Goal: Transaction & Acquisition: Subscribe to service/newsletter

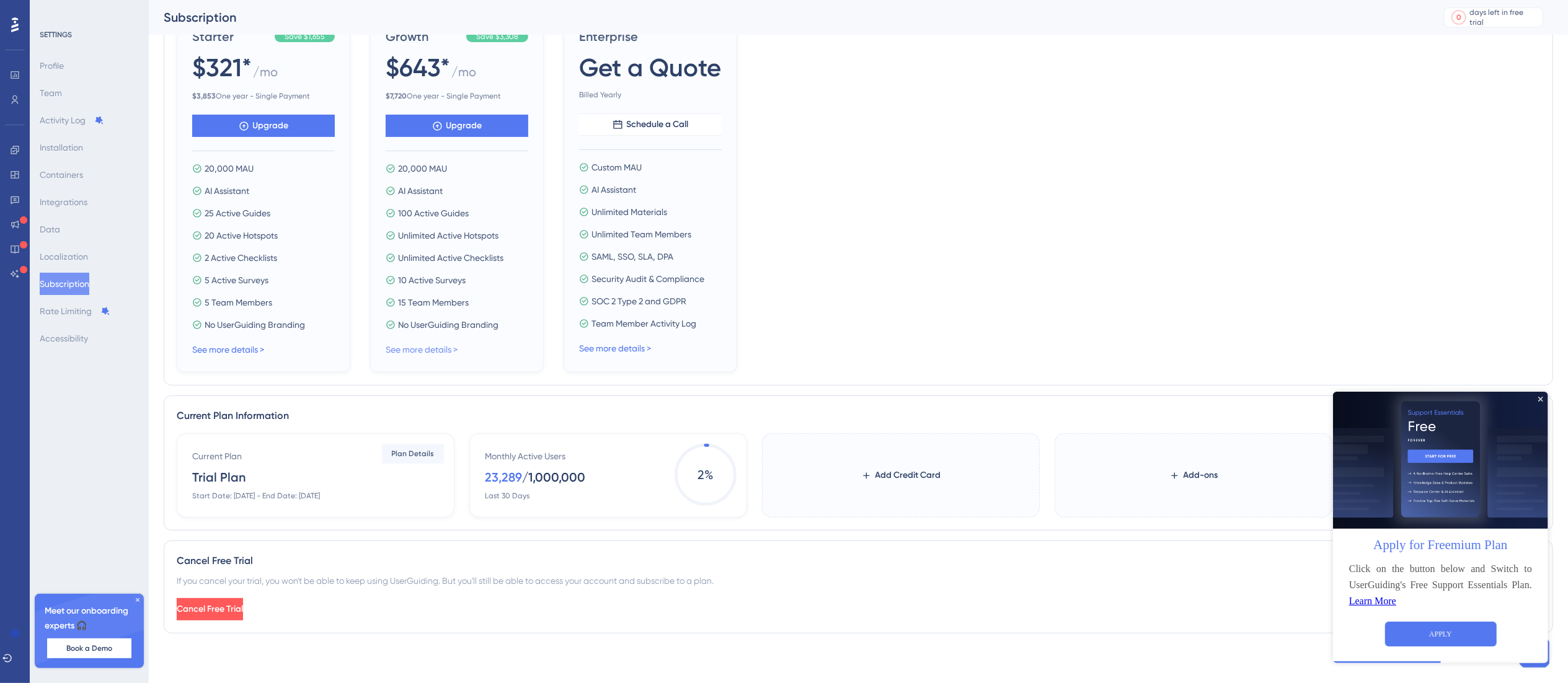
click at [439, 346] on link "See more details >" at bounding box center [422, 349] width 72 height 10
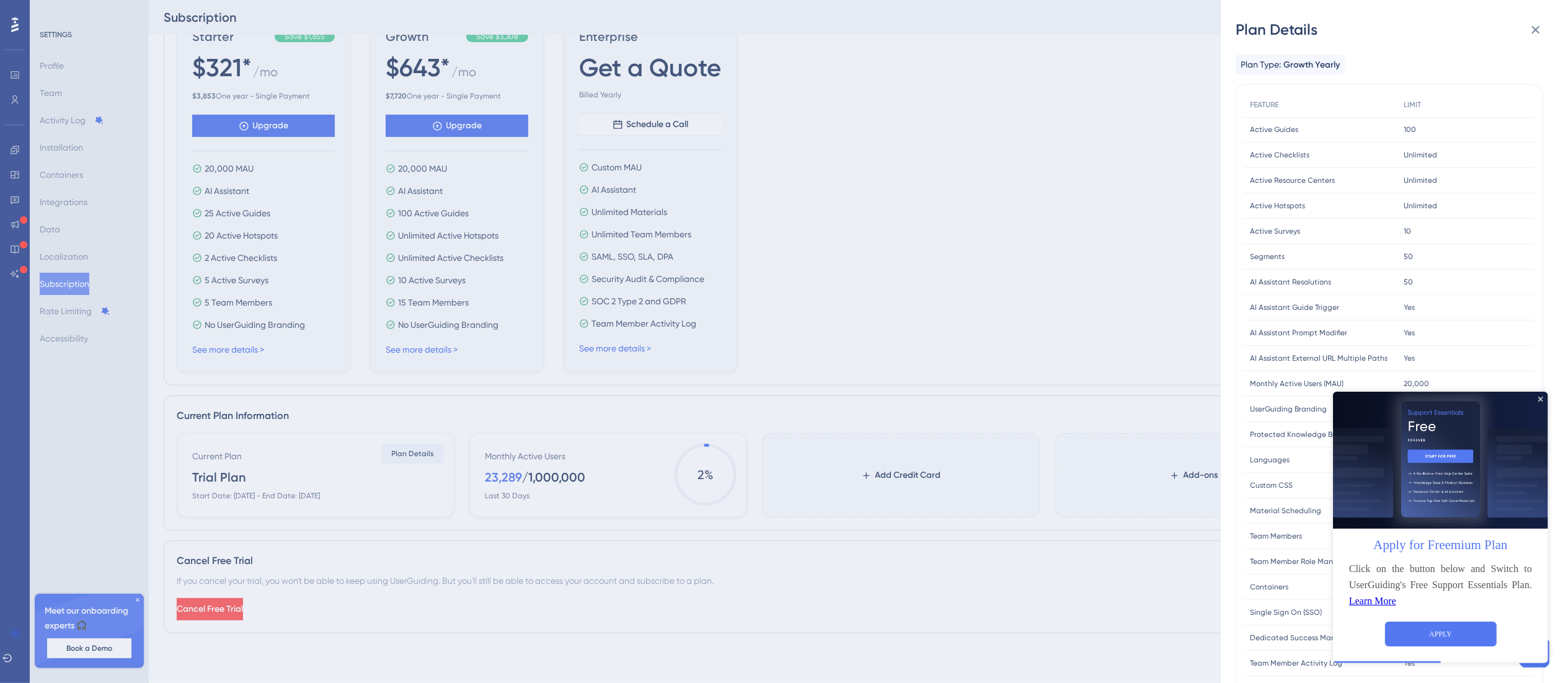
click at [1540, 392] on img at bounding box center [1440, 459] width 215 height 138
click at [1539, 394] on img at bounding box center [1440, 459] width 215 height 138
click at [1537, 400] on div "Apply for Freemium Plan Click on the button below and Switch to UserGuiding's F…" at bounding box center [1440, 527] width 215 height 272
click at [1541, 400] on icon "Close Preview" at bounding box center [1540, 399] width 5 height 5
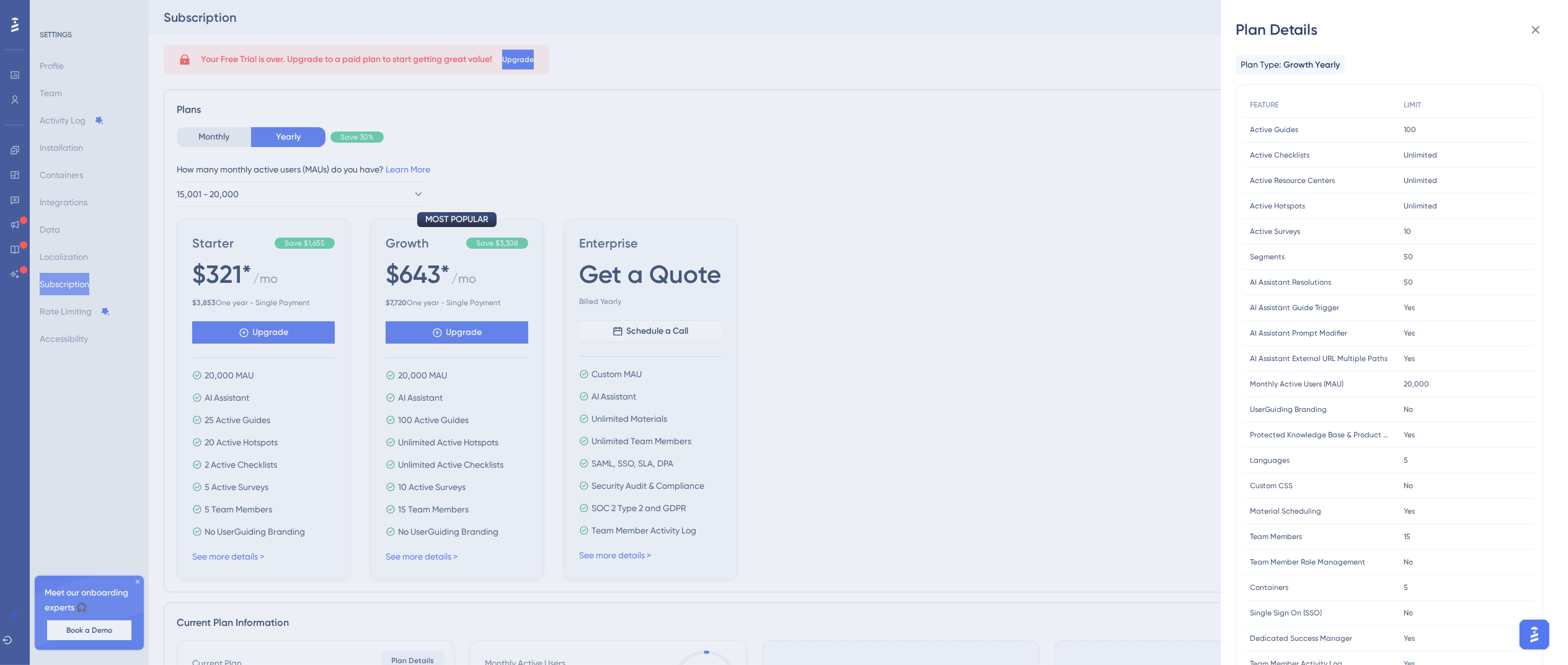
click at [269, 195] on div "Plan Details Plan Type: Growth Yearly FEATURE LIMIT Active Guides Active Guides…" at bounding box center [784, 332] width 1568 height 665
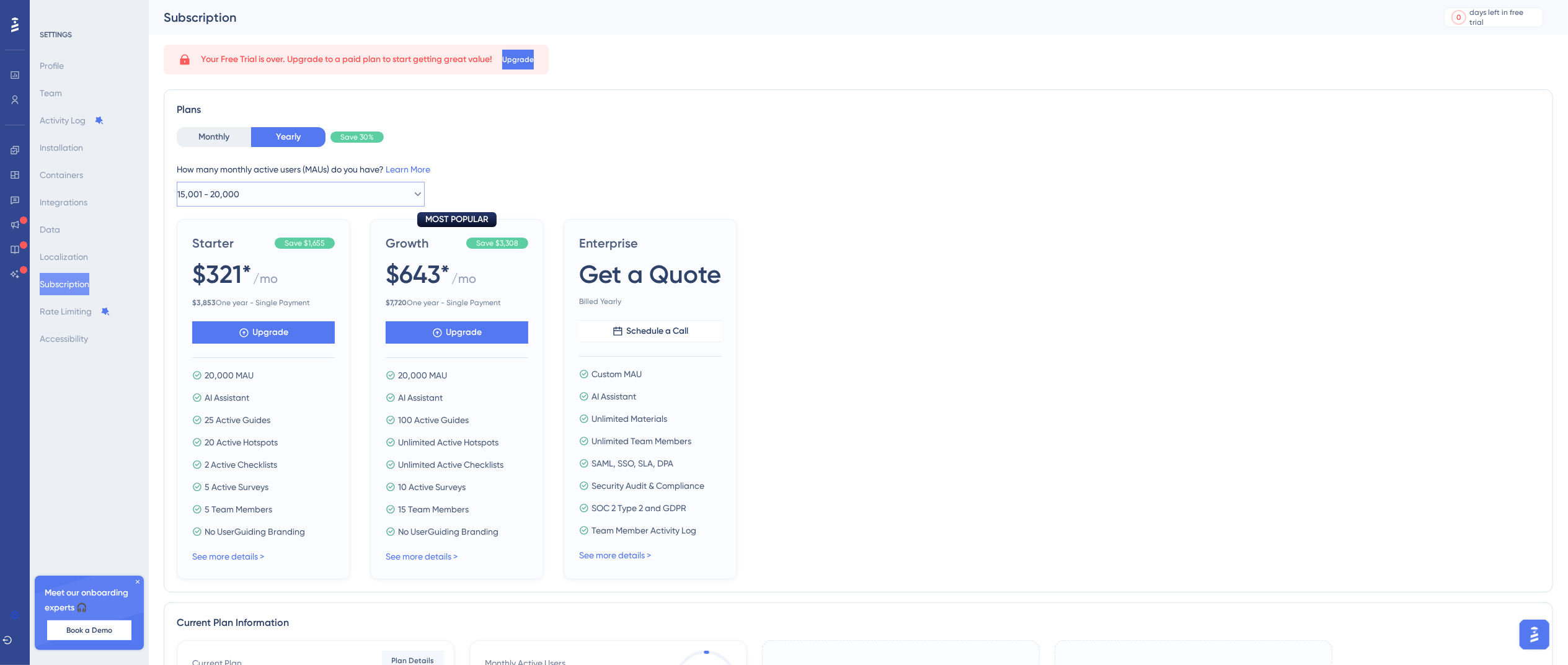
click at [274, 187] on button "15,001 - 20,000" at bounding box center [300, 194] width 248 height 25
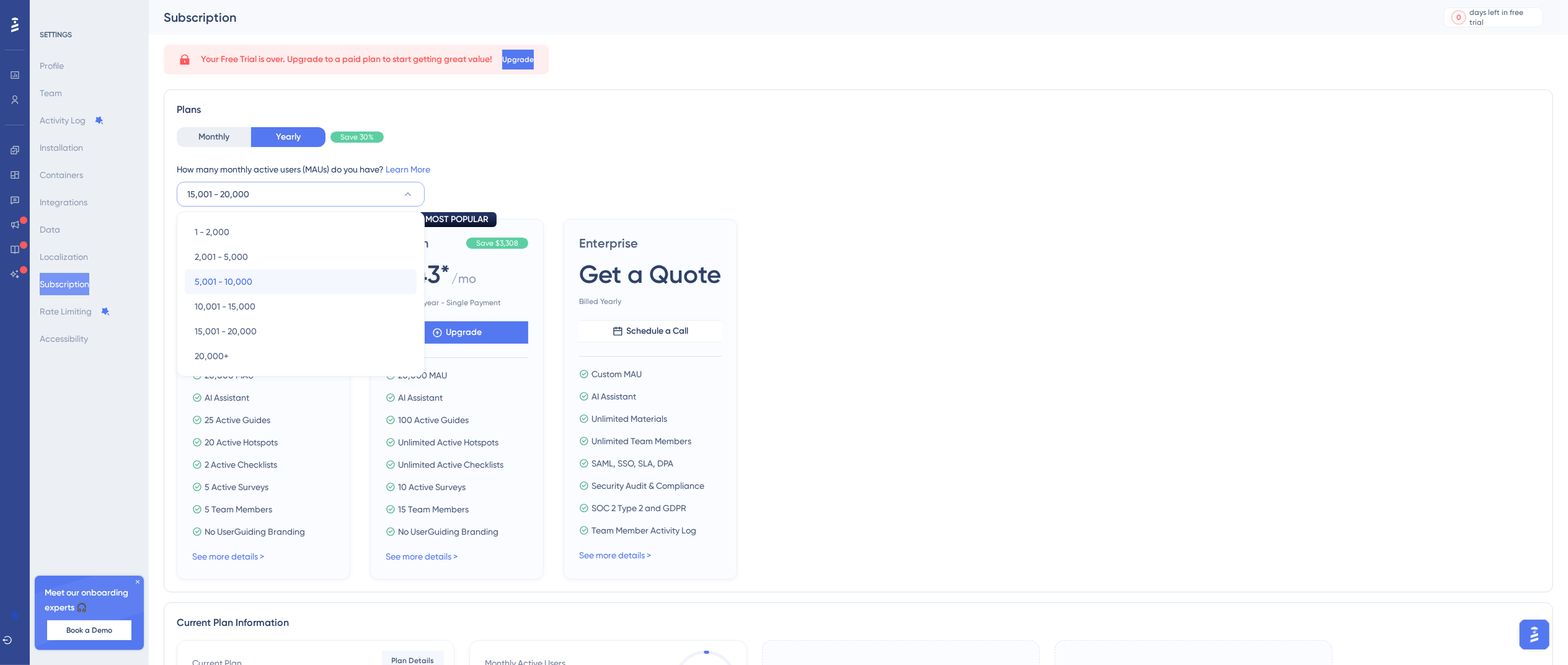
click at [260, 273] on div "5,001 - 10,000 5,001 - 10,000" at bounding box center [300, 282] width 212 height 25
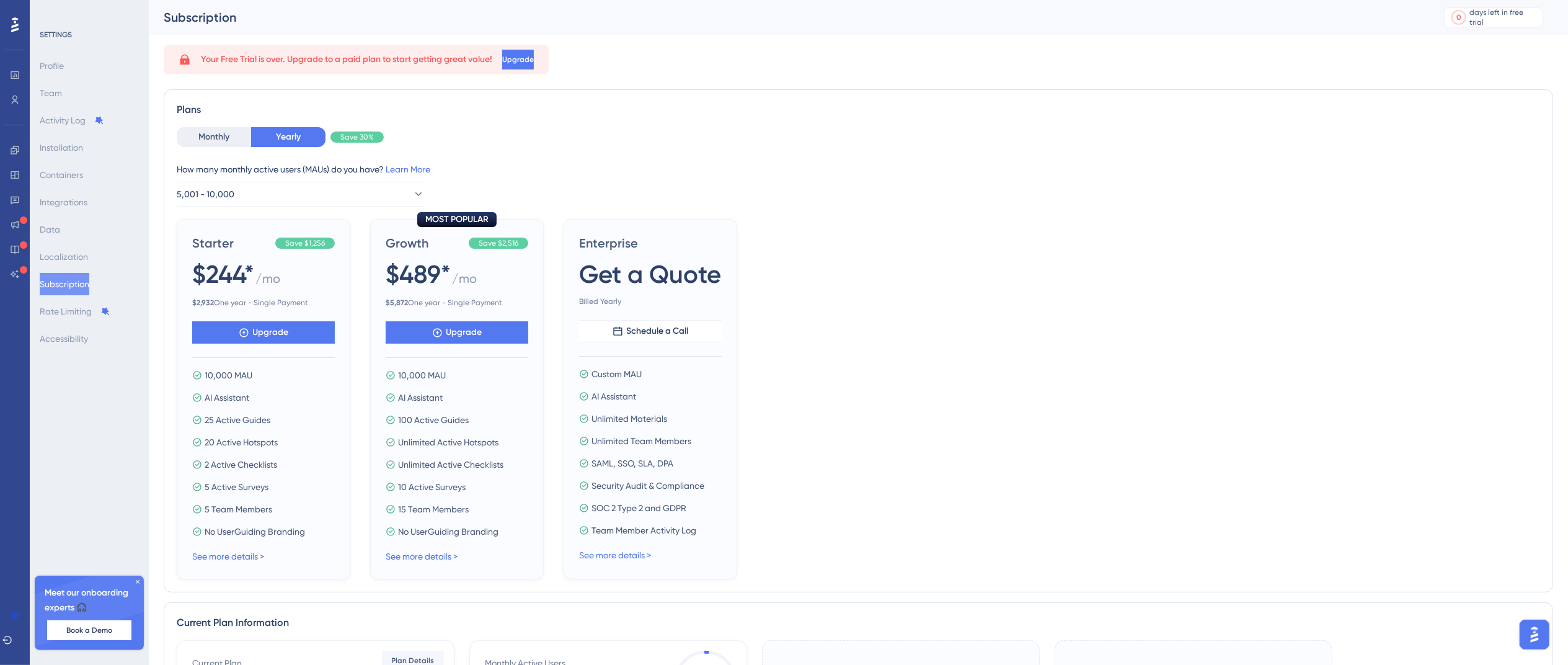
click at [235, 208] on div "Monthly Yearly Save 30% How many monthly active users ([PERSON_NAME]) do you ha…" at bounding box center [858, 353] width 1363 height 452
click at [235, 192] on span "5,001 - 10,000" at bounding box center [206, 194] width 57 height 15
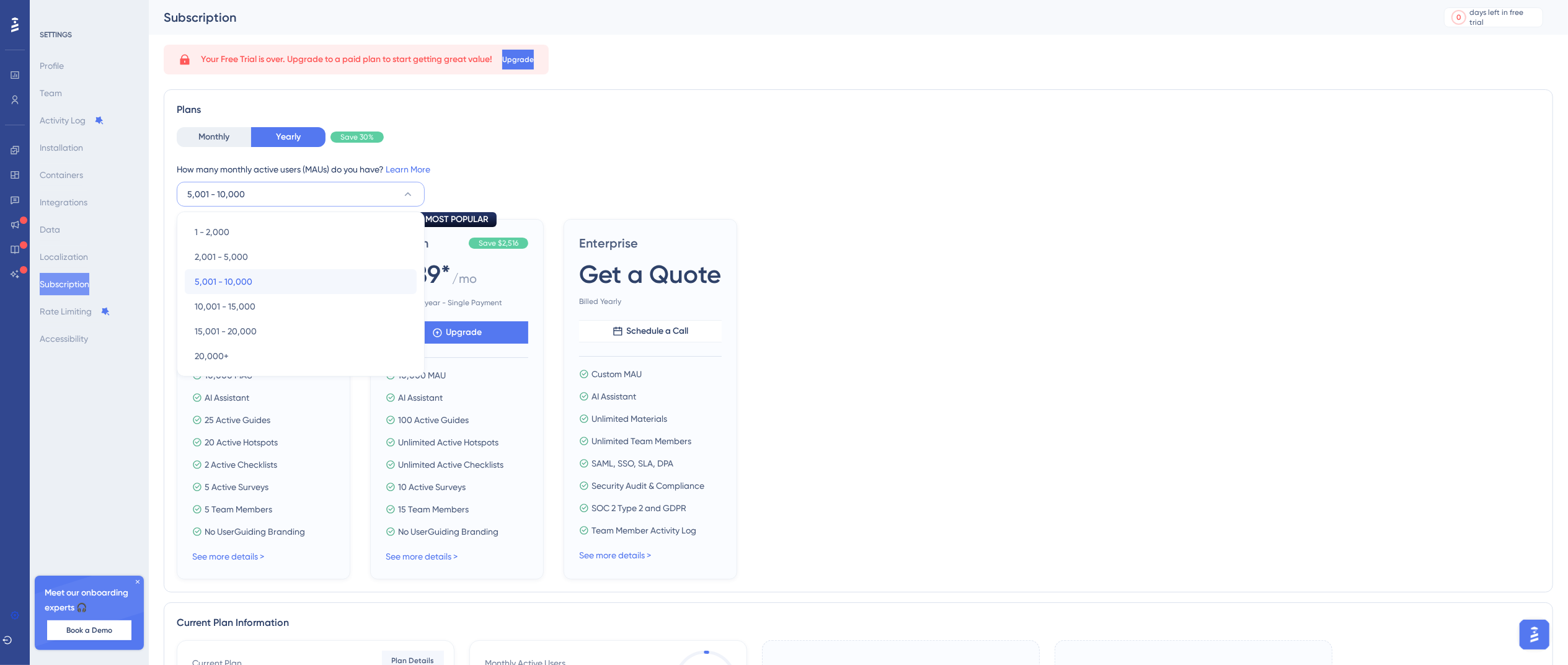
click at [272, 278] on div "5,001 - 10,000 5,001 - 10,000" at bounding box center [300, 282] width 212 height 25
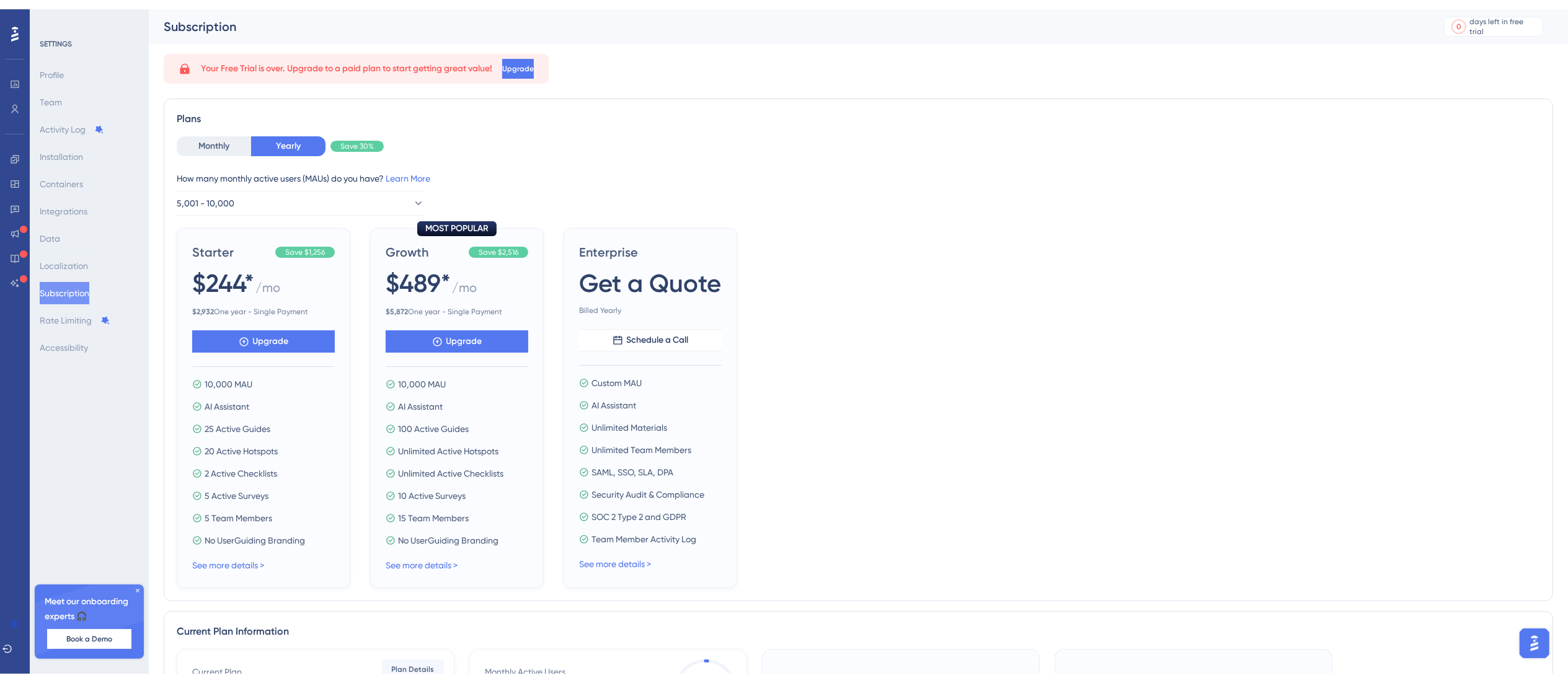
scroll to position [124, 0]
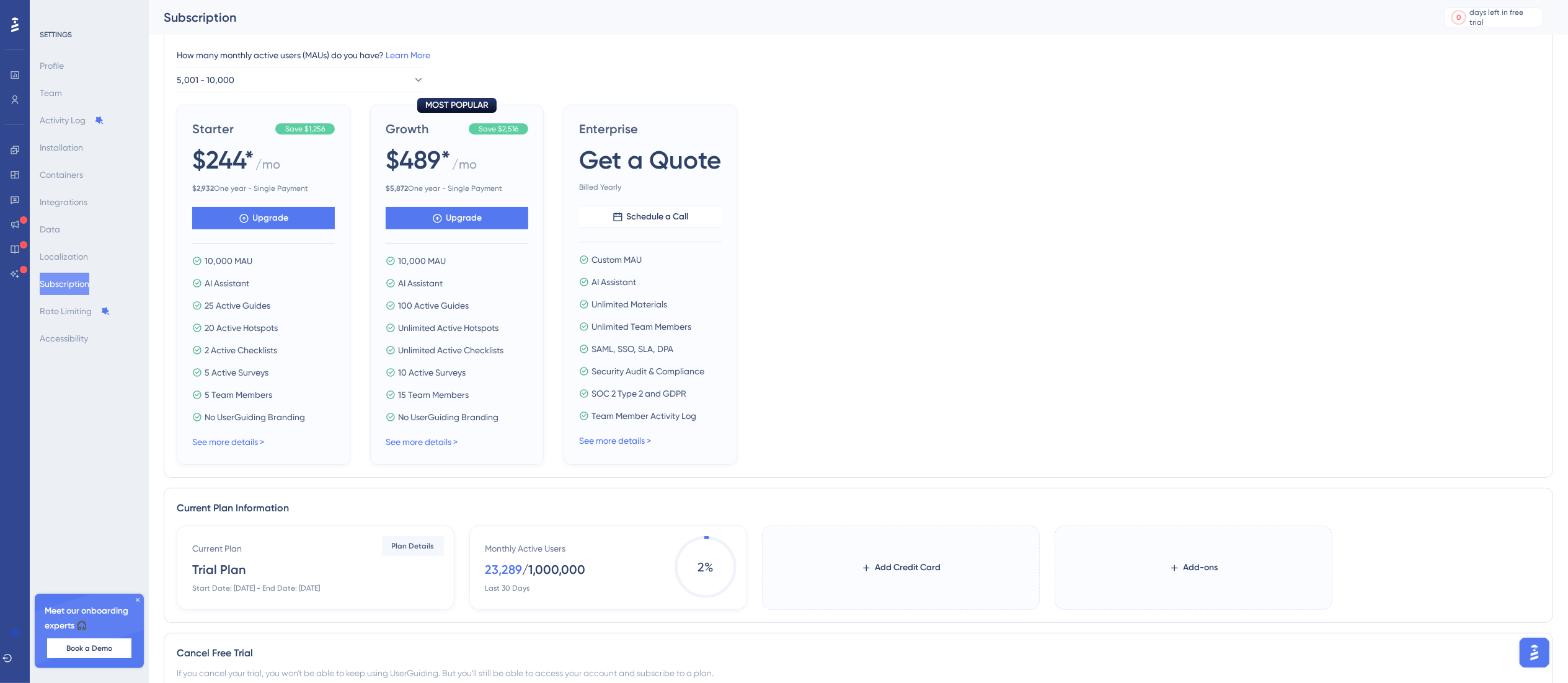
click at [1178, 385] on div "Starter Save $1,256 $244* / mo $ 2,932 One year - Single Payment Upgrade 10,000…" at bounding box center [858, 285] width 1363 height 360
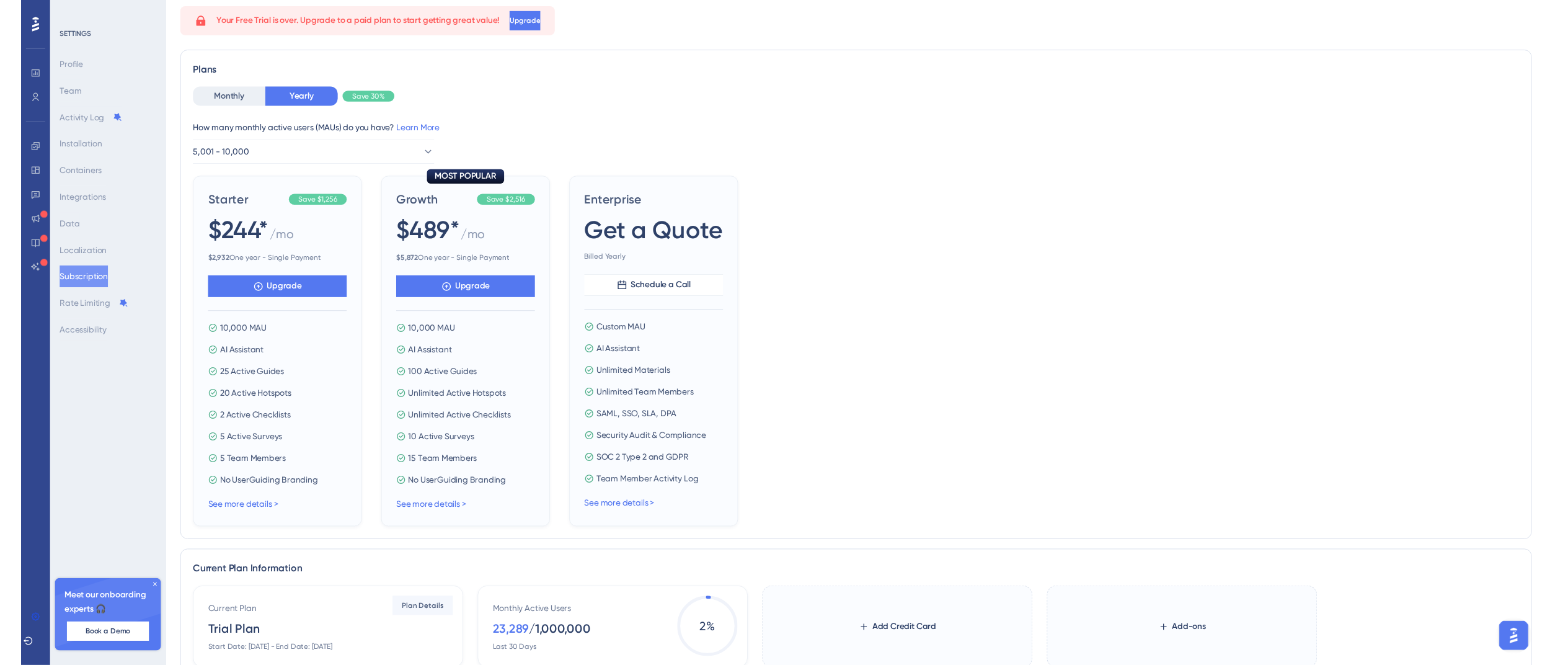
scroll to position [0, 0]
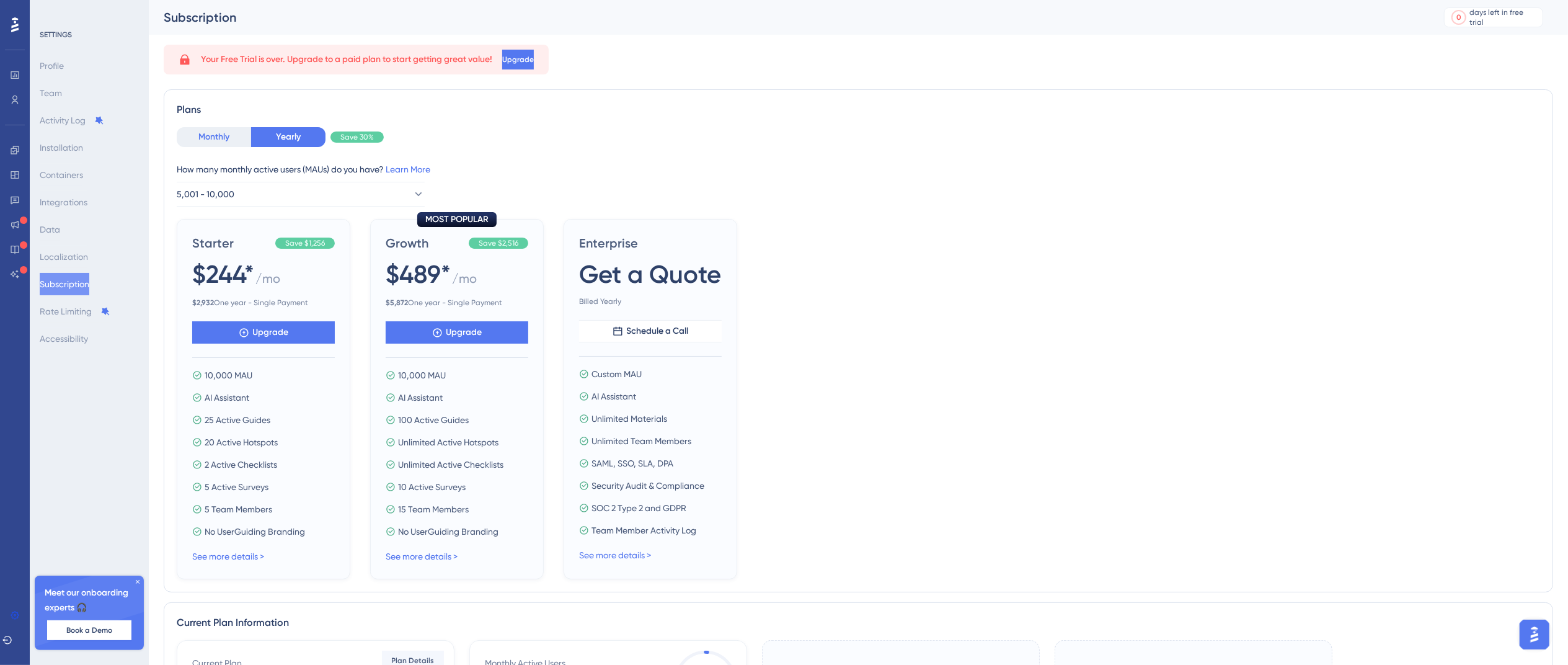
click at [207, 134] on button "Monthly" at bounding box center [214, 137] width 74 height 20
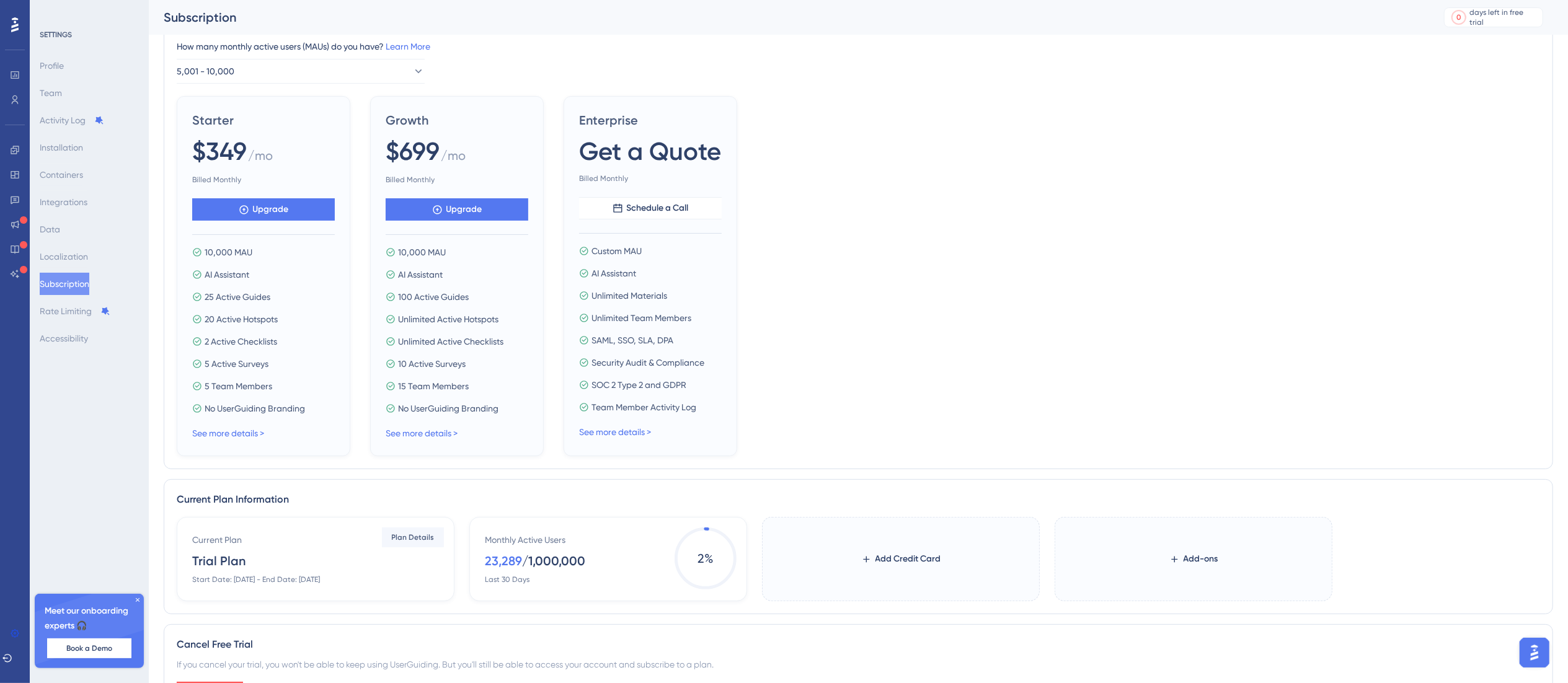
scroll to position [94, 0]
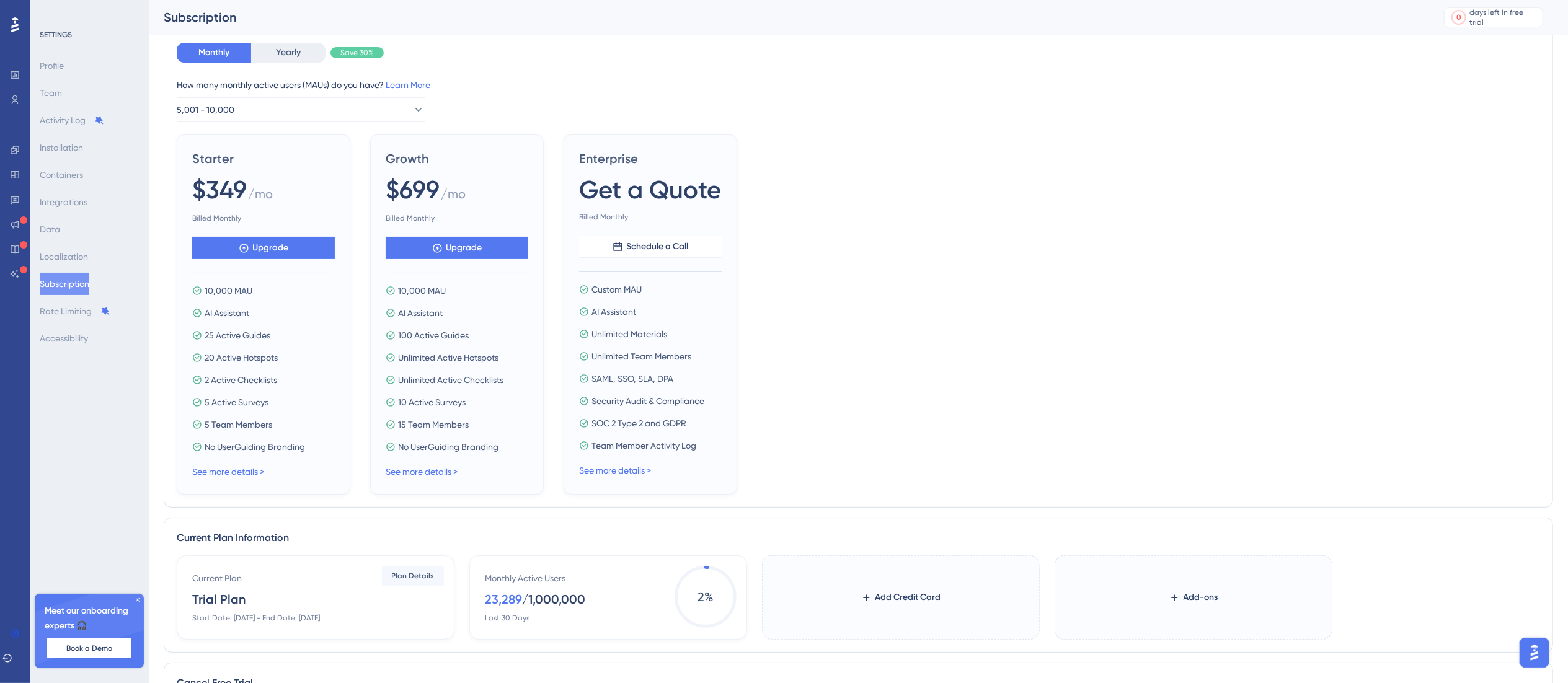
drag, startPoint x: 1052, startPoint y: 247, endPoint x: 777, endPoint y: 192, distance: 280.4
click at [1052, 246] on div "Starter $349 / mo Billed Monthly Upgrade 10,000 MAU AI Assistant 25 Active Guid…" at bounding box center [858, 314] width 1363 height 360
click at [427, 478] on div "See more details >" at bounding box center [457, 471] width 143 height 15
click at [434, 473] on link "See more details >" at bounding box center [422, 471] width 72 height 10
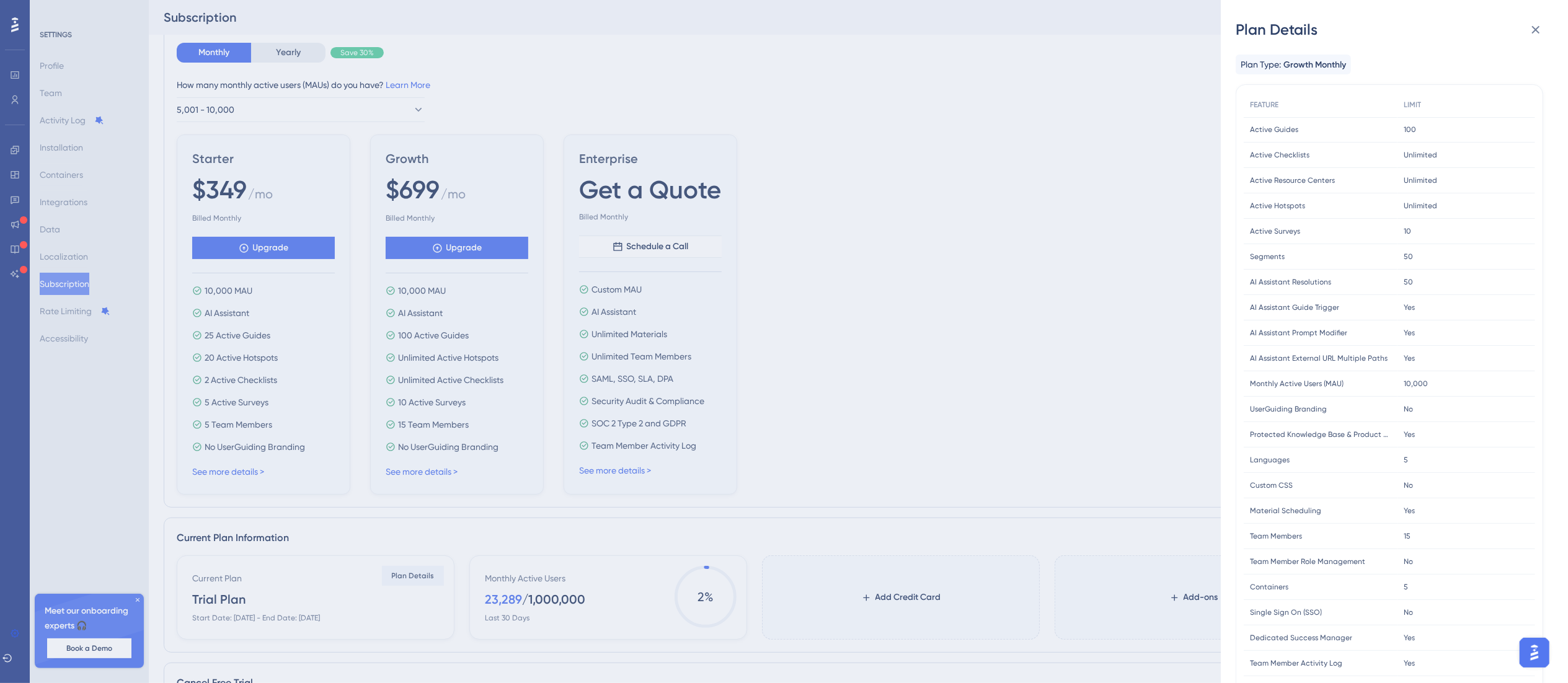
drag, startPoint x: 381, startPoint y: 4, endPoint x: 1067, endPoint y: 372, distance: 778.5
click at [1067, 372] on div "Plan Details Plan Type: Growth Monthly FEATURE LIMIT Active Guides Active Guide…" at bounding box center [784, 342] width 1568 height 683
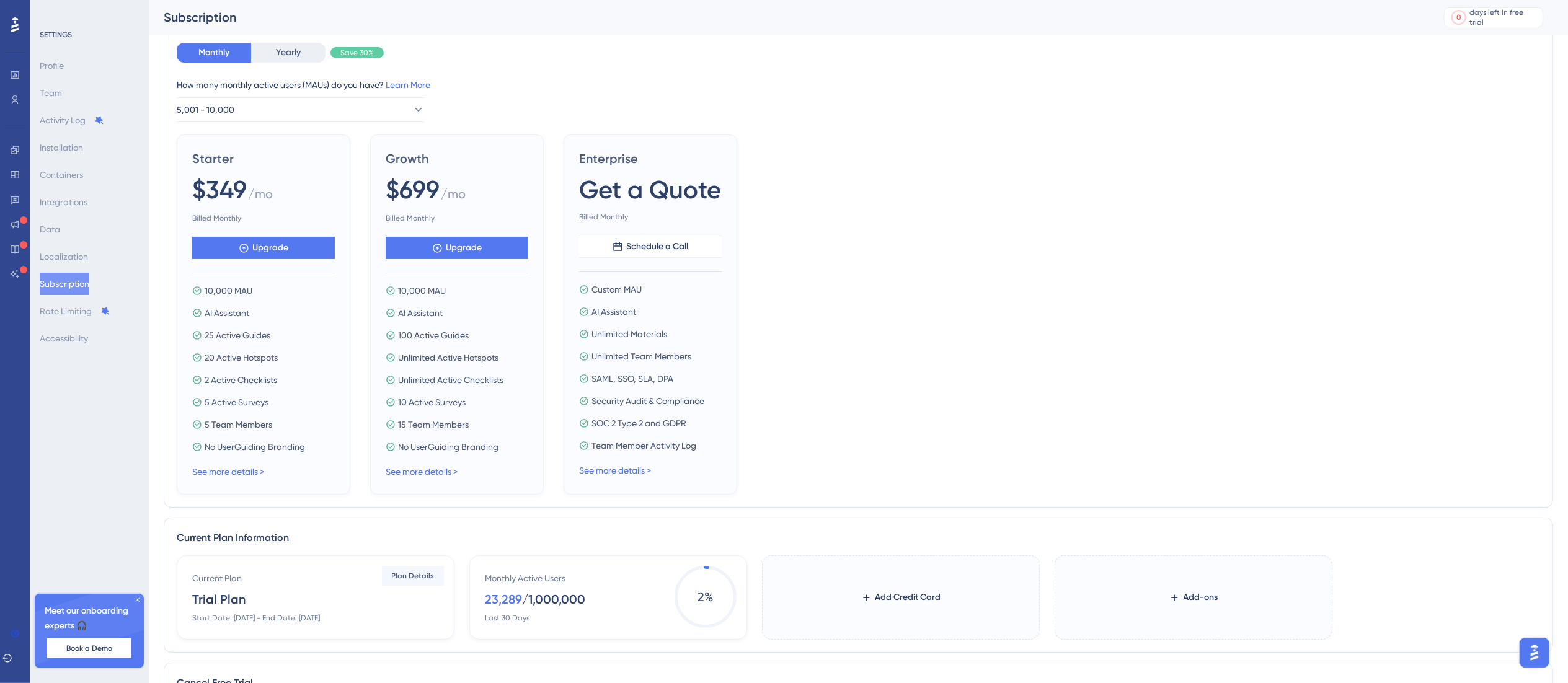
click at [417, 481] on div "Growth $699 / mo Billed Monthly Upgrade 10,000 MAU AI Assistant 100 Active Guid…" at bounding box center [457, 314] width 173 height 360
click at [426, 482] on div "Growth $699 / mo Billed Monthly Upgrade 10,000 MAU AI Assistant 100 Active Guid…" at bounding box center [457, 314] width 173 height 360
click at [427, 474] on link "See more details >" at bounding box center [422, 471] width 72 height 10
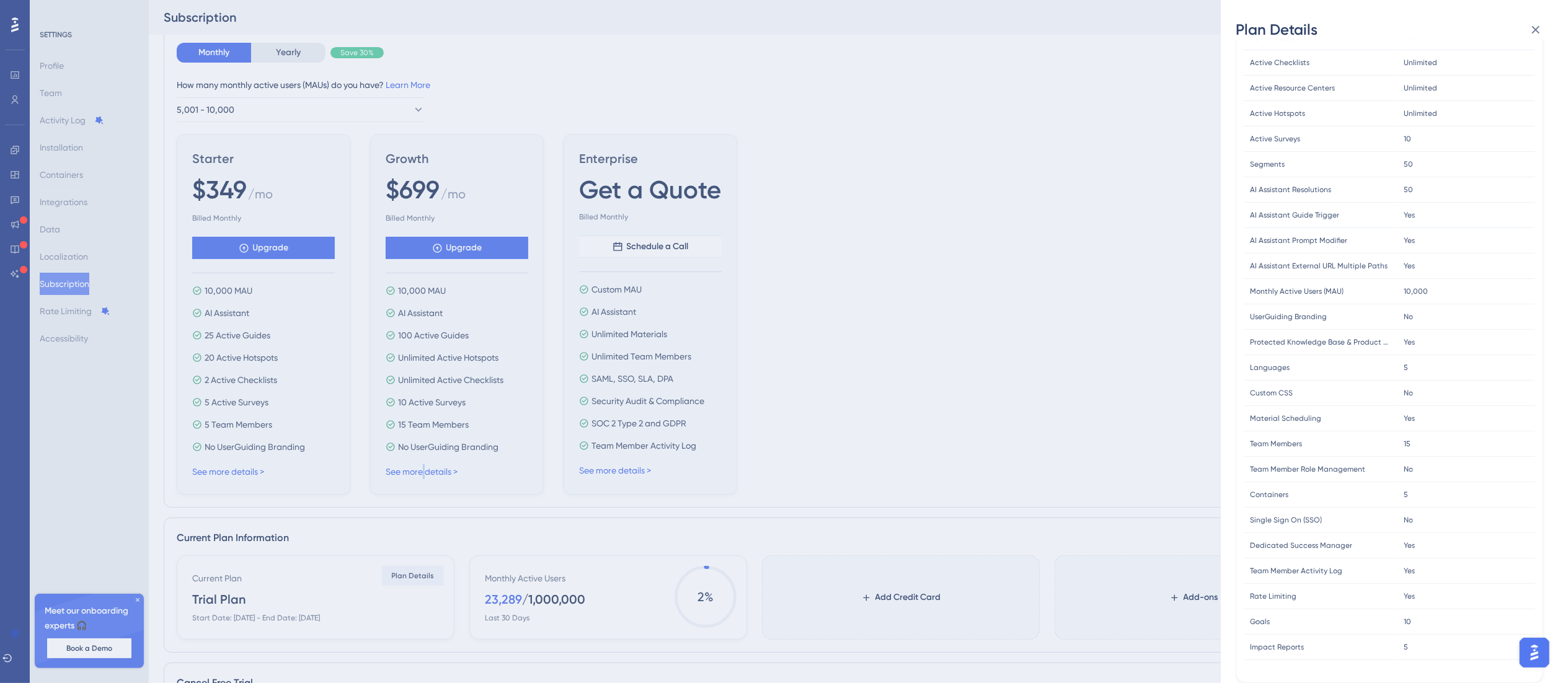
scroll to position [218, 0]
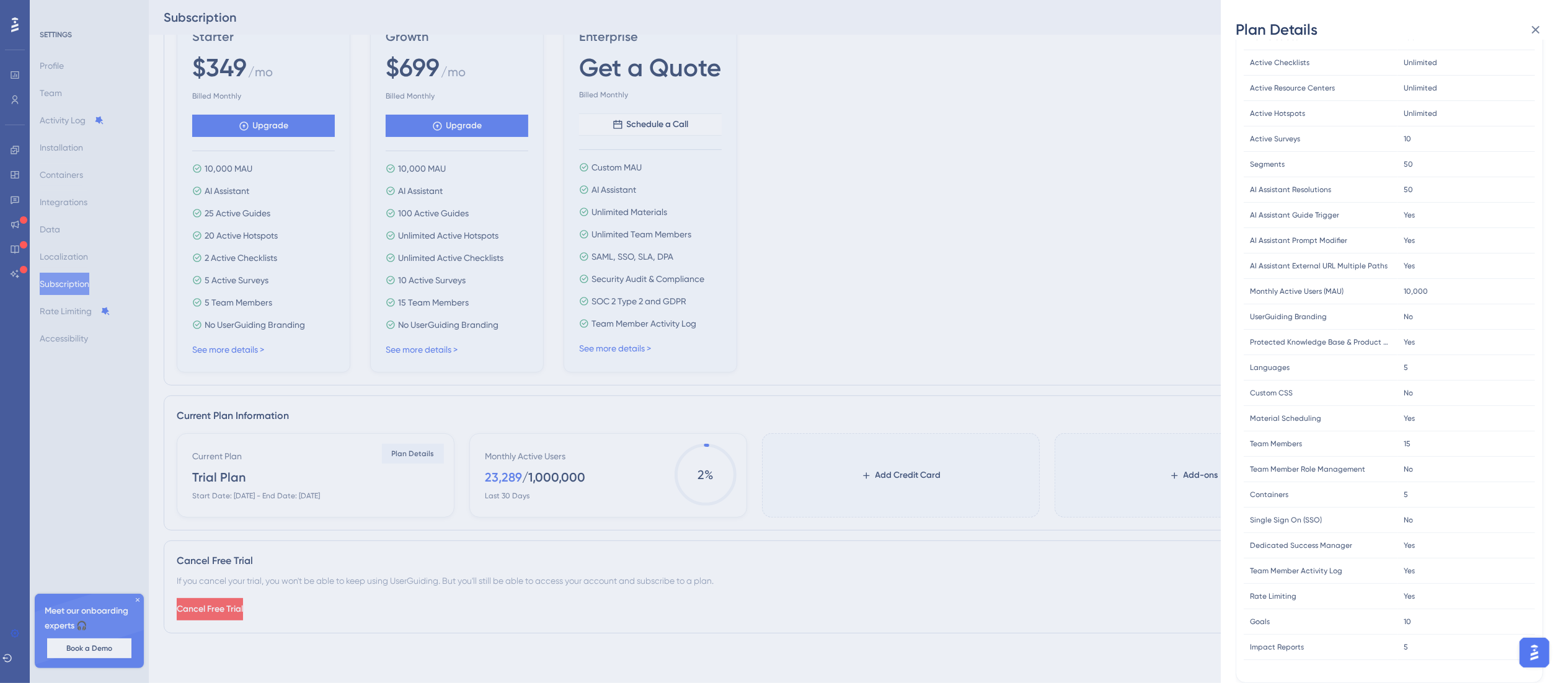
click at [440, 132] on div "Plan Details Plan Type: Growth Monthly FEATURE LIMIT Active Guides Active Guide…" at bounding box center [784, 342] width 1568 height 683
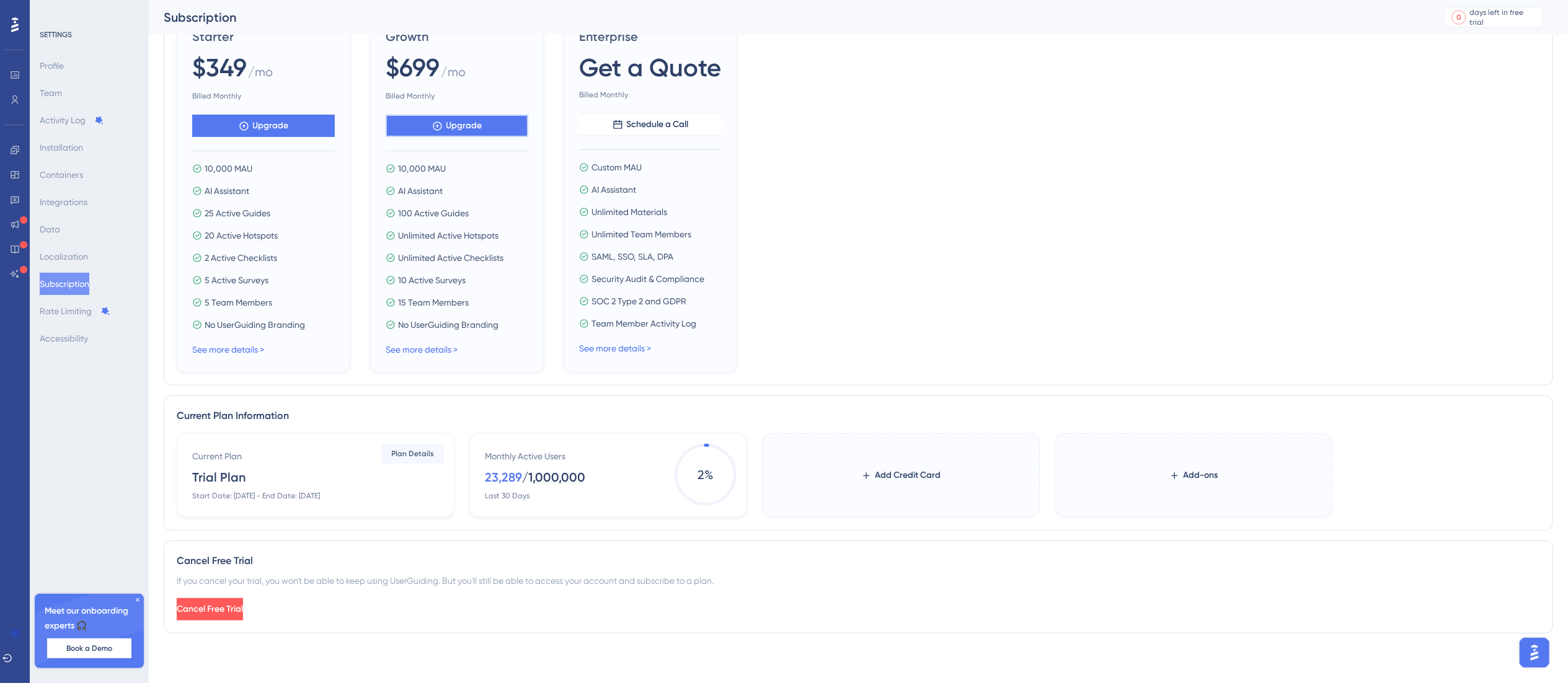
click at [289, 125] on span "Upgrade" at bounding box center [270, 126] width 36 height 15
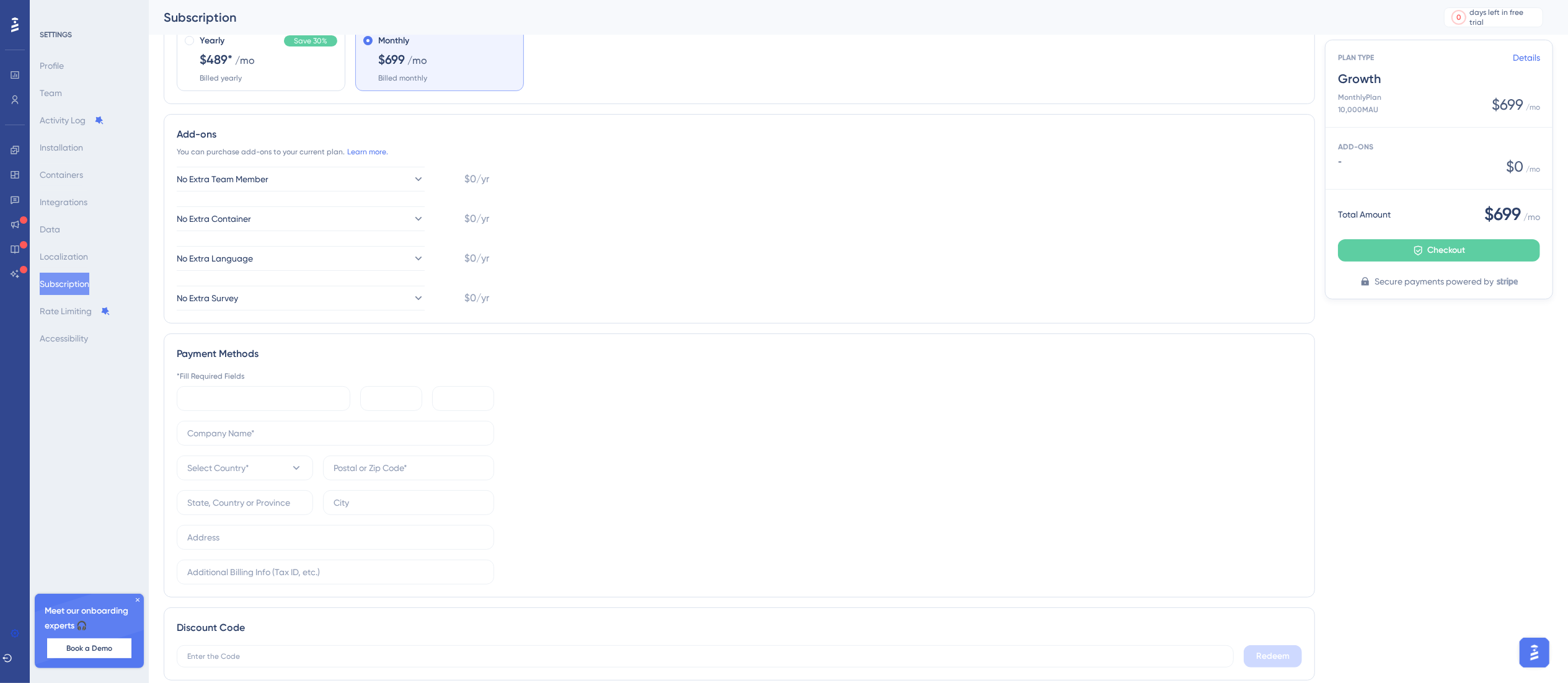
scroll to position [88, 0]
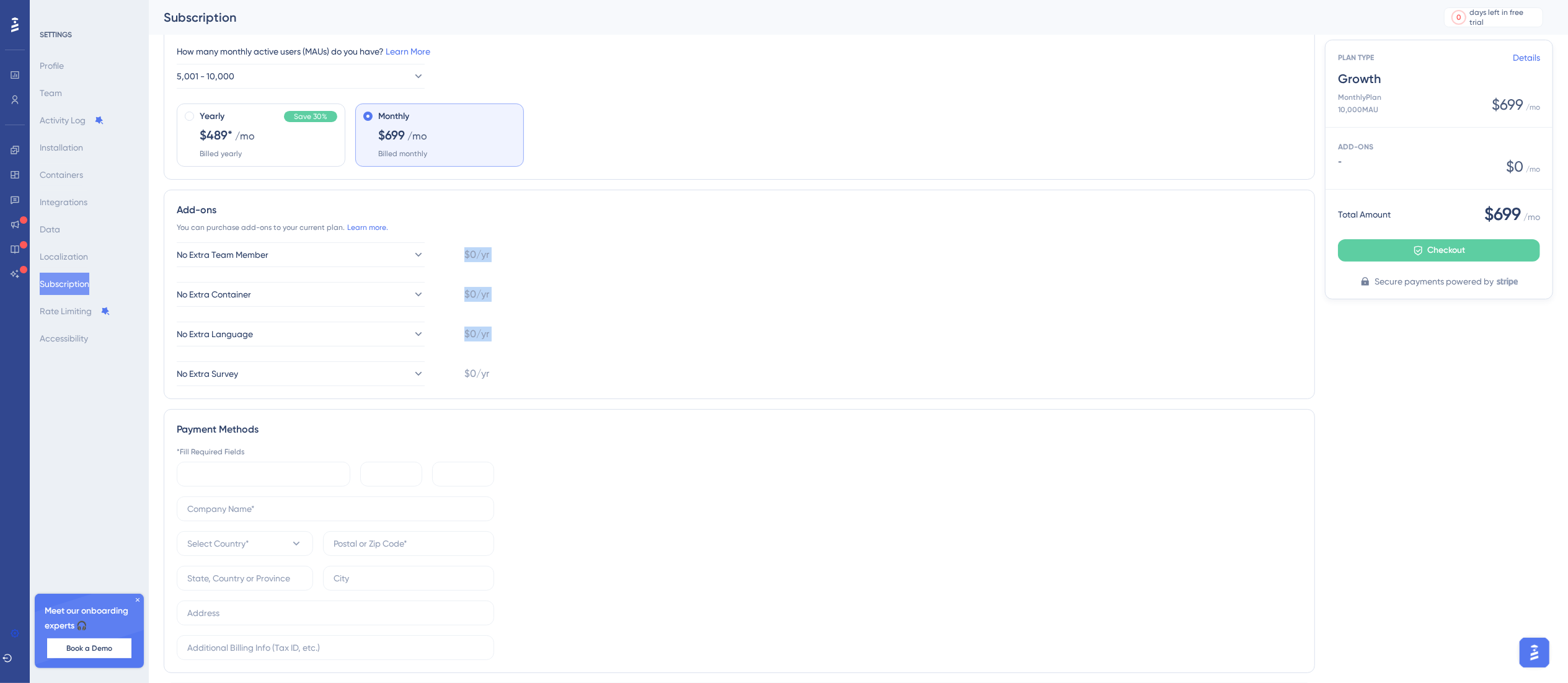
drag, startPoint x: 487, startPoint y: 218, endPoint x: 469, endPoint y: 413, distance: 195.8
click at [440, 414] on div "Plan Type Growth How many monthly active users ([PERSON_NAME]) do you have? Lea…" at bounding box center [739, 366] width 1151 height 800
click at [594, 385] on div "No Extra Team Member $0/yr No Extra Container $0/yr No Extra Language $0/yr No …" at bounding box center [739, 314] width 1125 height 144
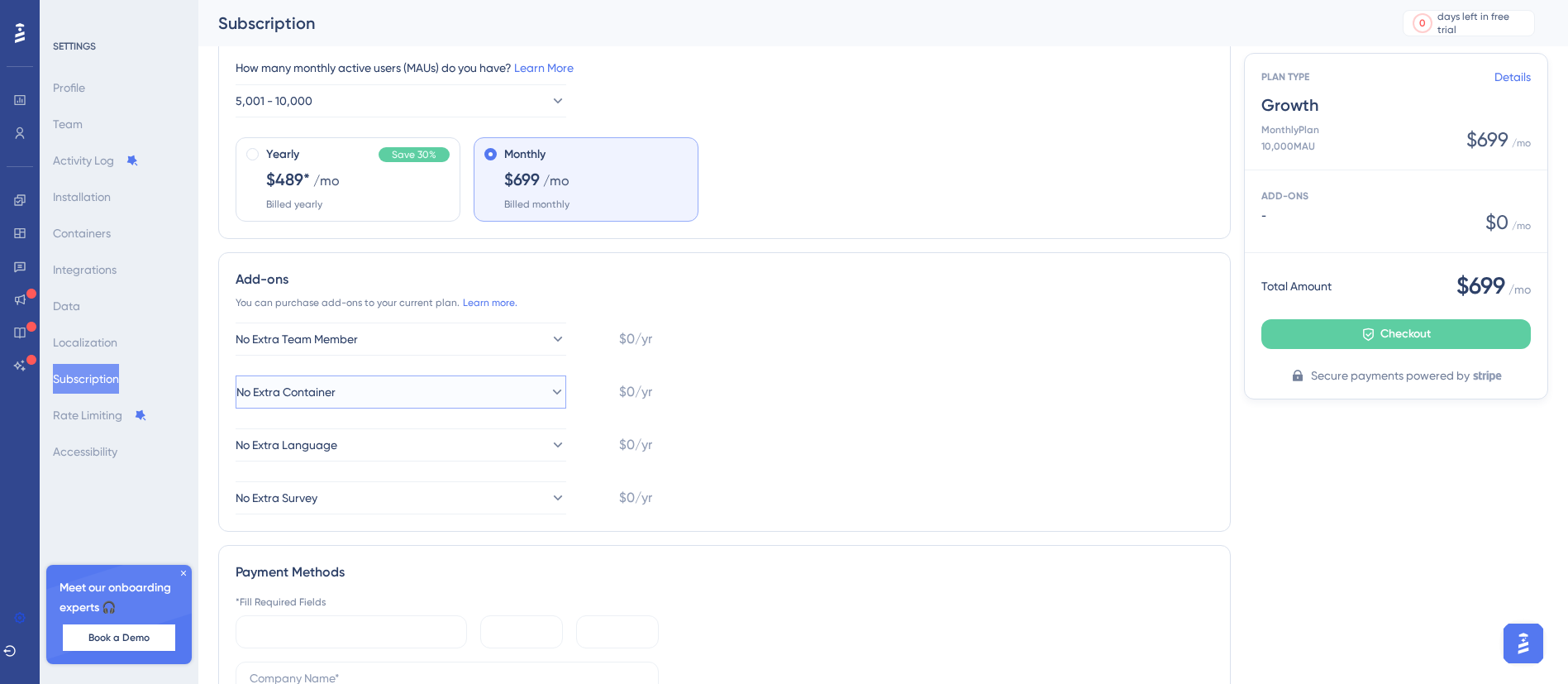
click at [486, 399] on button "No Extra Container" at bounding box center [401, 392] width 330 height 33
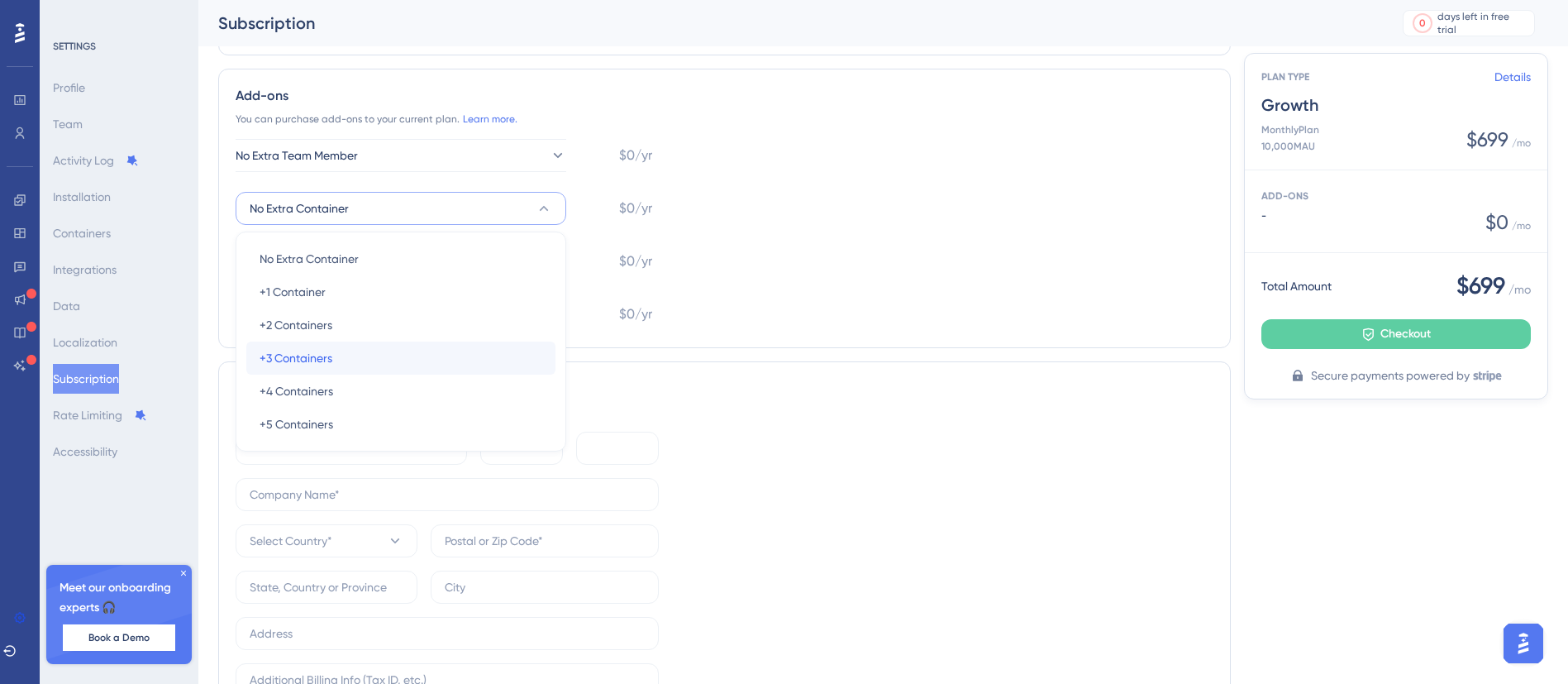
click at [301, 358] on span "+3 Containers" at bounding box center [296, 357] width 73 height 20
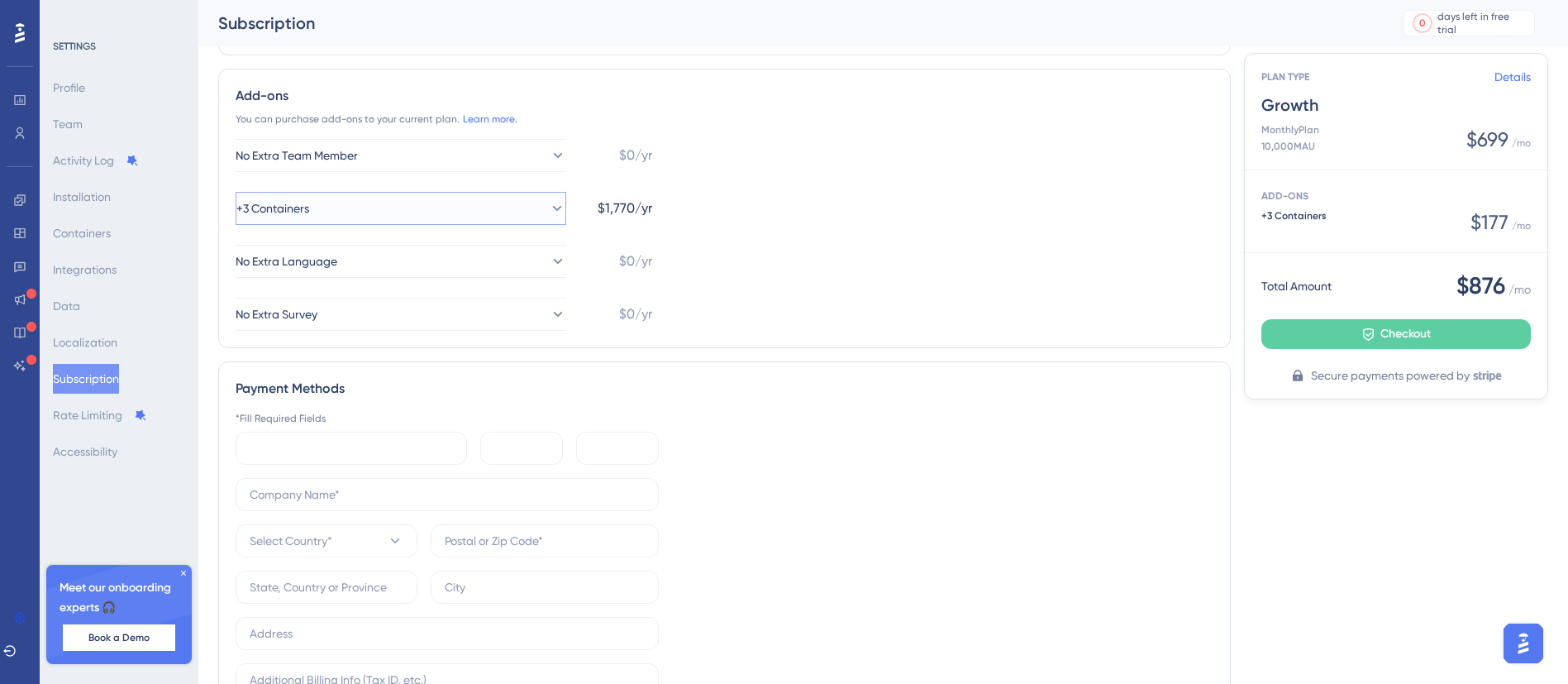
click at [502, 196] on button "+3 Containers" at bounding box center [401, 209] width 330 height 33
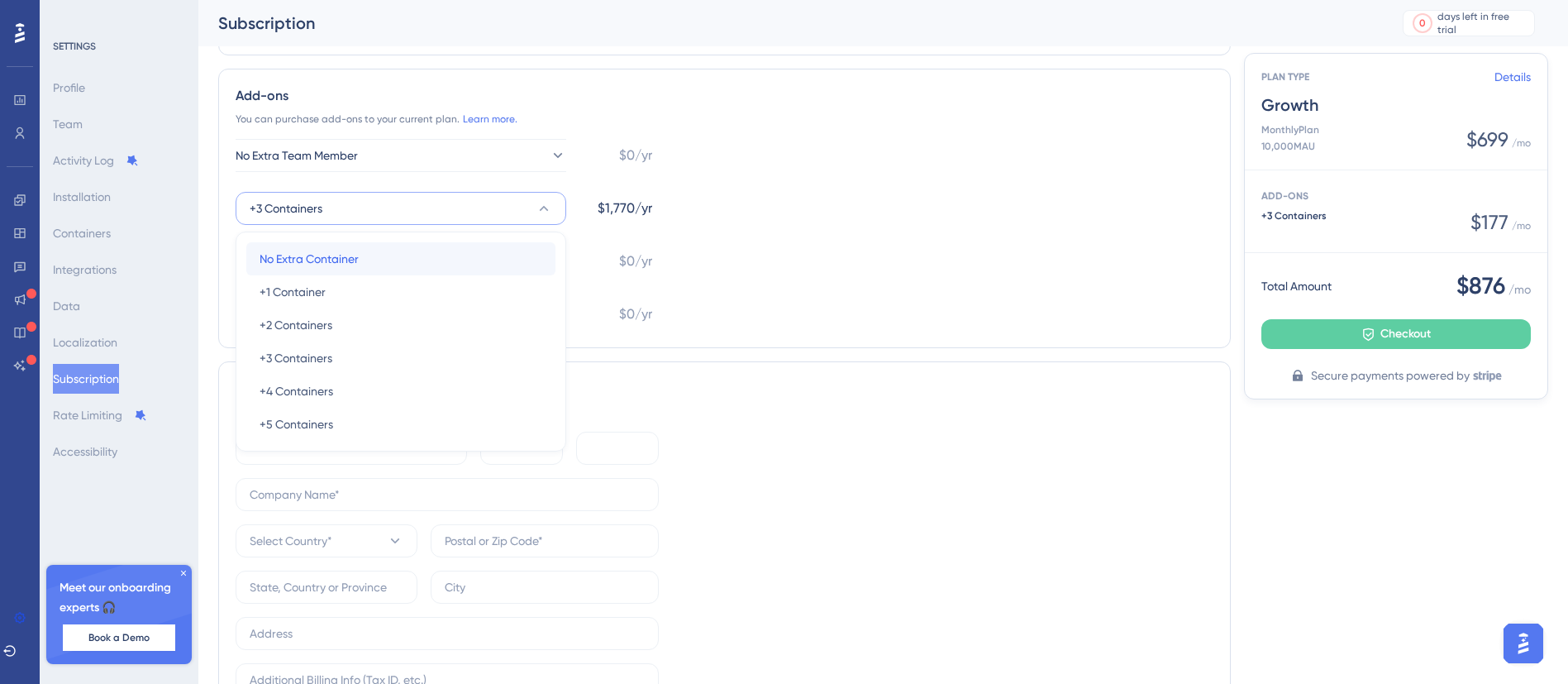
click at [307, 262] on span "No Extra Container" at bounding box center [309, 258] width 99 height 20
click at [396, 245] on button "No Extra Language" at bounding box center [401, 262] width 330 height 33
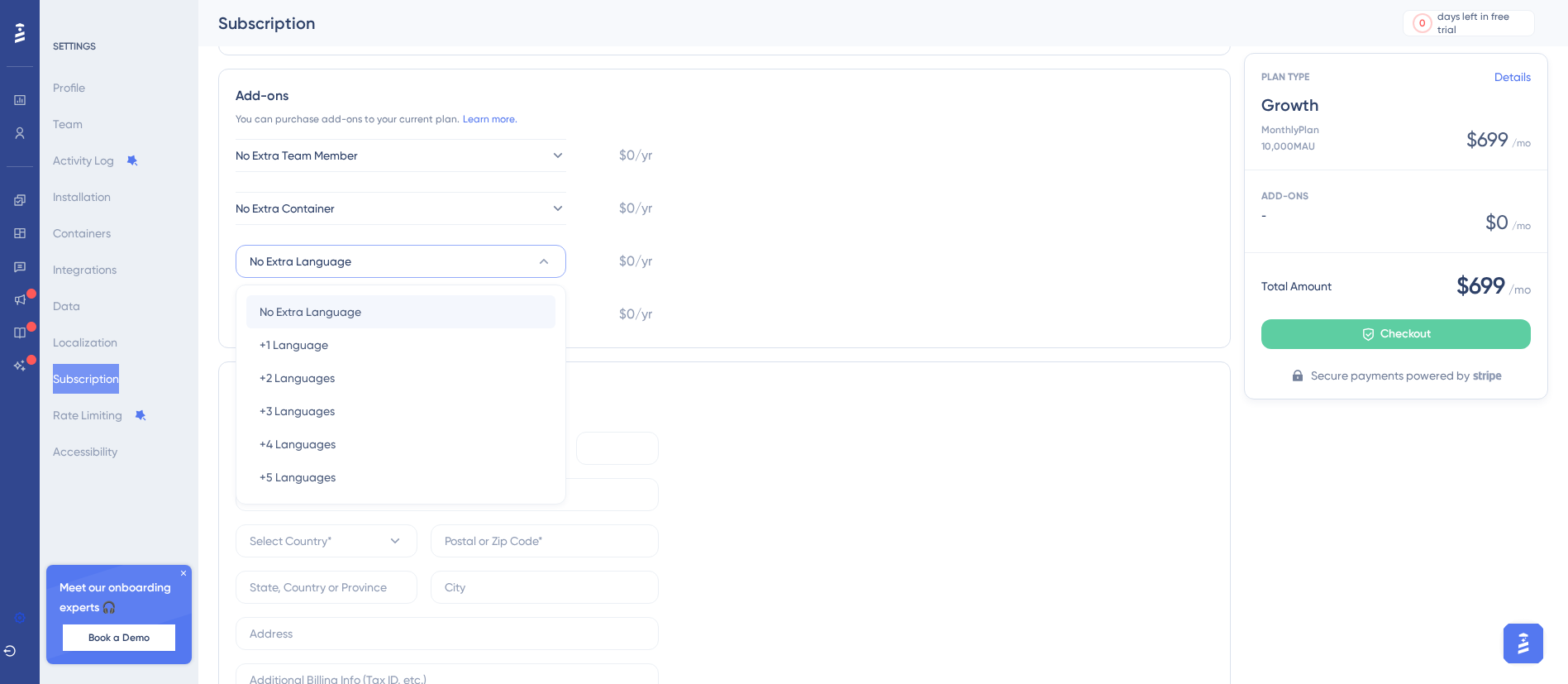
scroll to position [355, 0]
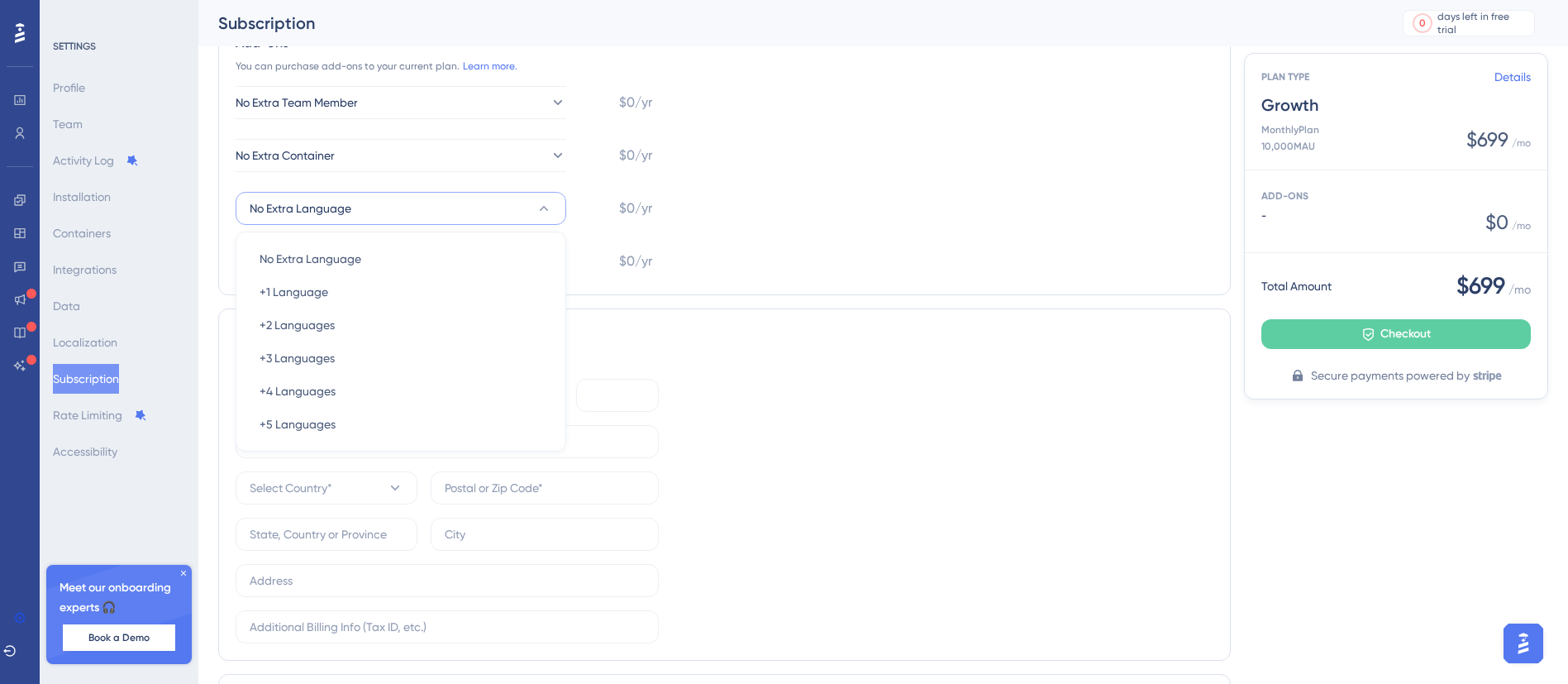
click at [508, 203] on button "No Extra Language" at bounding box center [401, 209] width 330 height 33
click at [381, 232] on div "No Extra Team Member $0/yr No Extra Container $0/yr No Extra Language $0/yr No …" at bounding box center [443, 182] width 416 height 192
click at [382, 248] on button "No Extra Survey" at bounding box center [401, 262] width 330 height 33
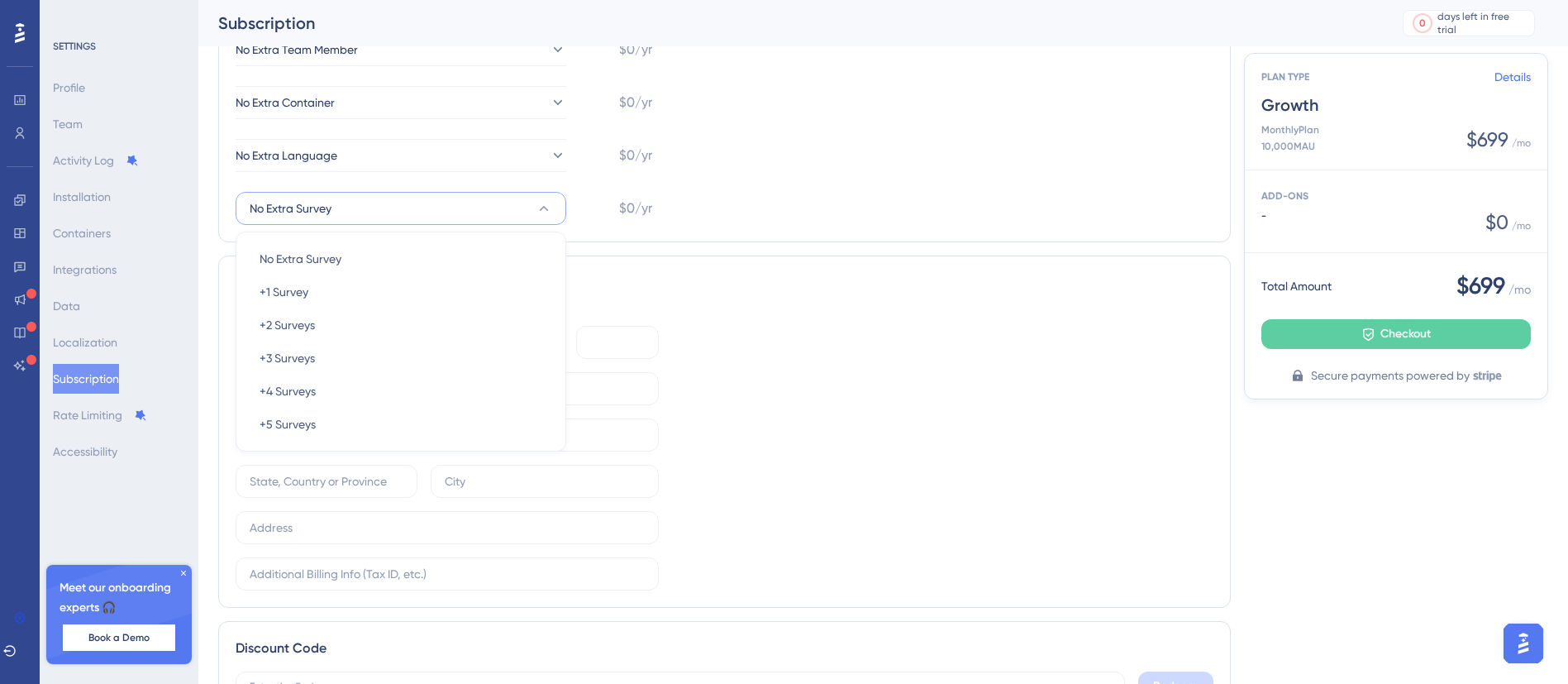
click at [940, 137] on div "No Extra Team Member $0/yr No Extra Container $0/yr No Extra Language $0/yr No …" at bounding box center [724, 129] width 978 height 192
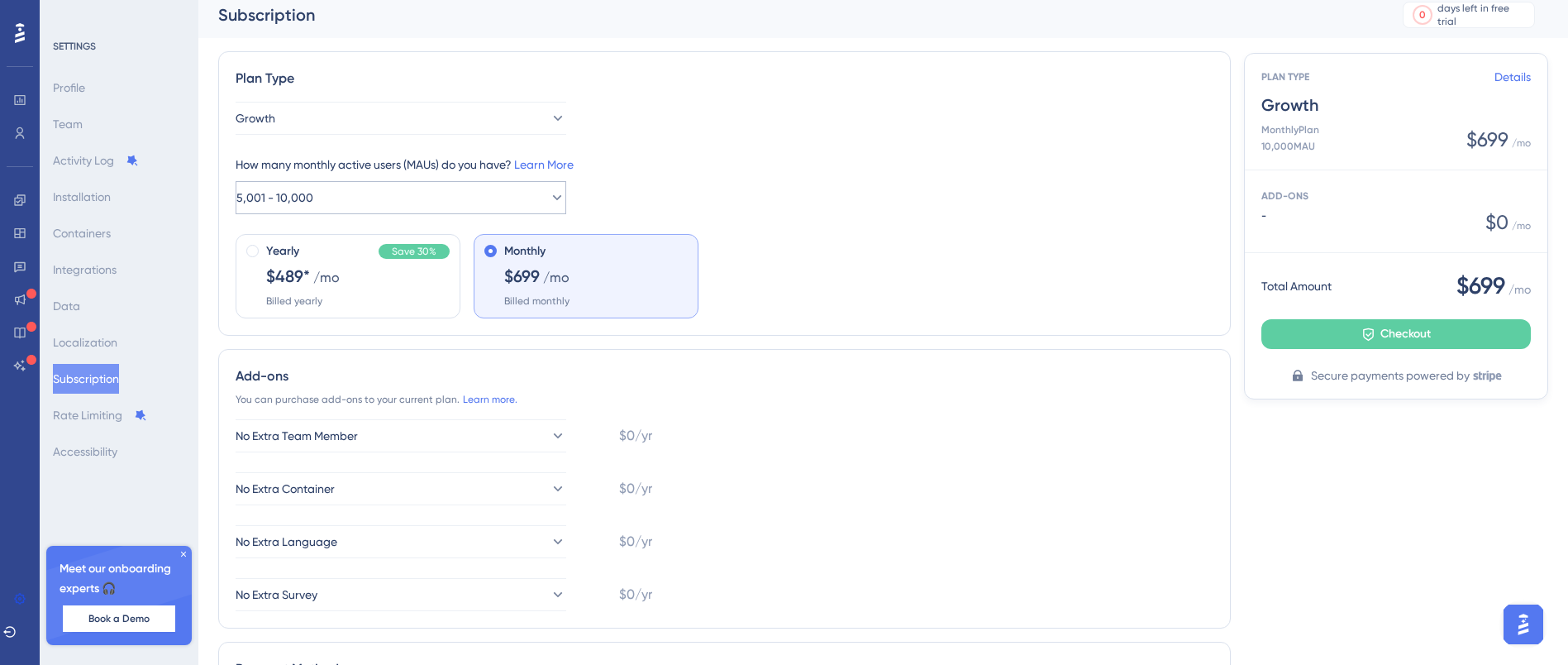
scroll to position [0, 0]
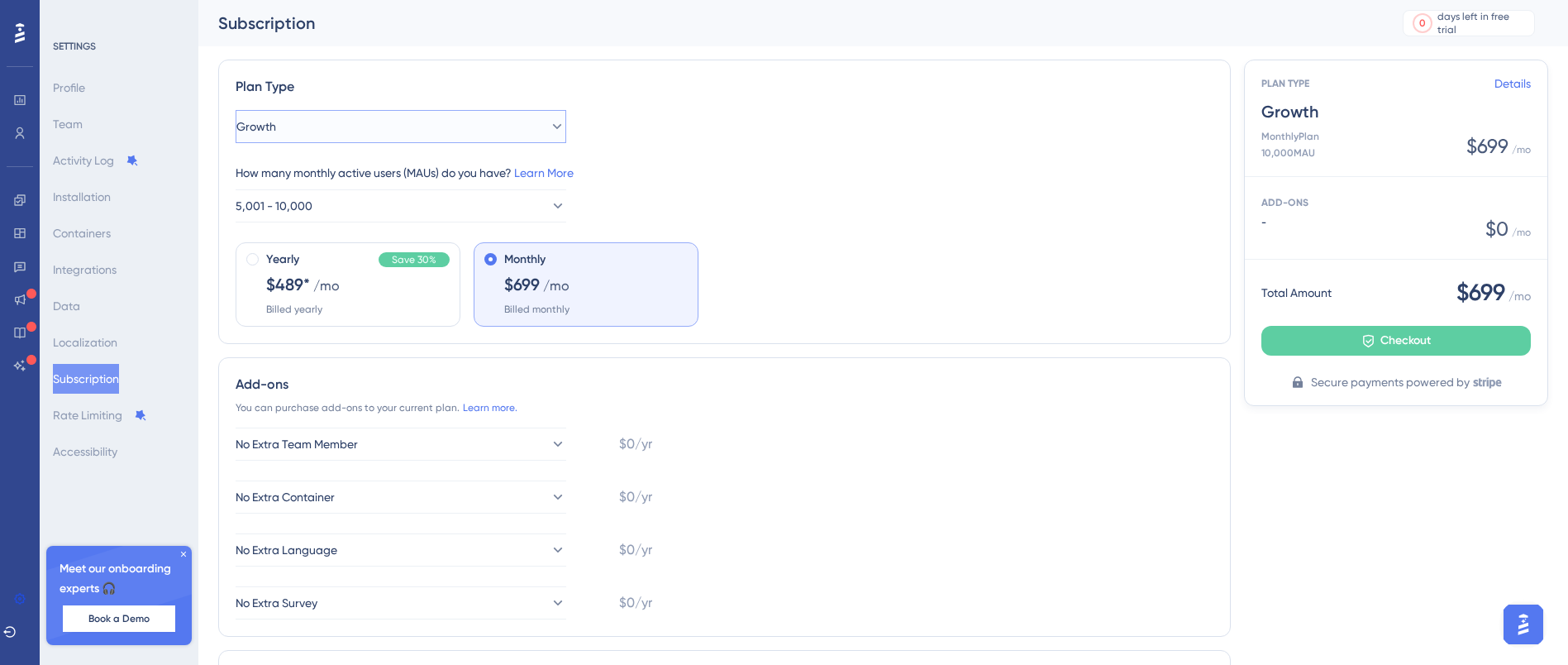
click at [276, 126] on span "Growth" at bounding box center [256, 126] width 40 height 20
click at [321, 210] on div "Growth Growth" at bounding box center [401, 210] width 282 height 33
click at [336, 198] on button "5,001 - 10,000" at bounding box center [401, 206] width 330 height 33
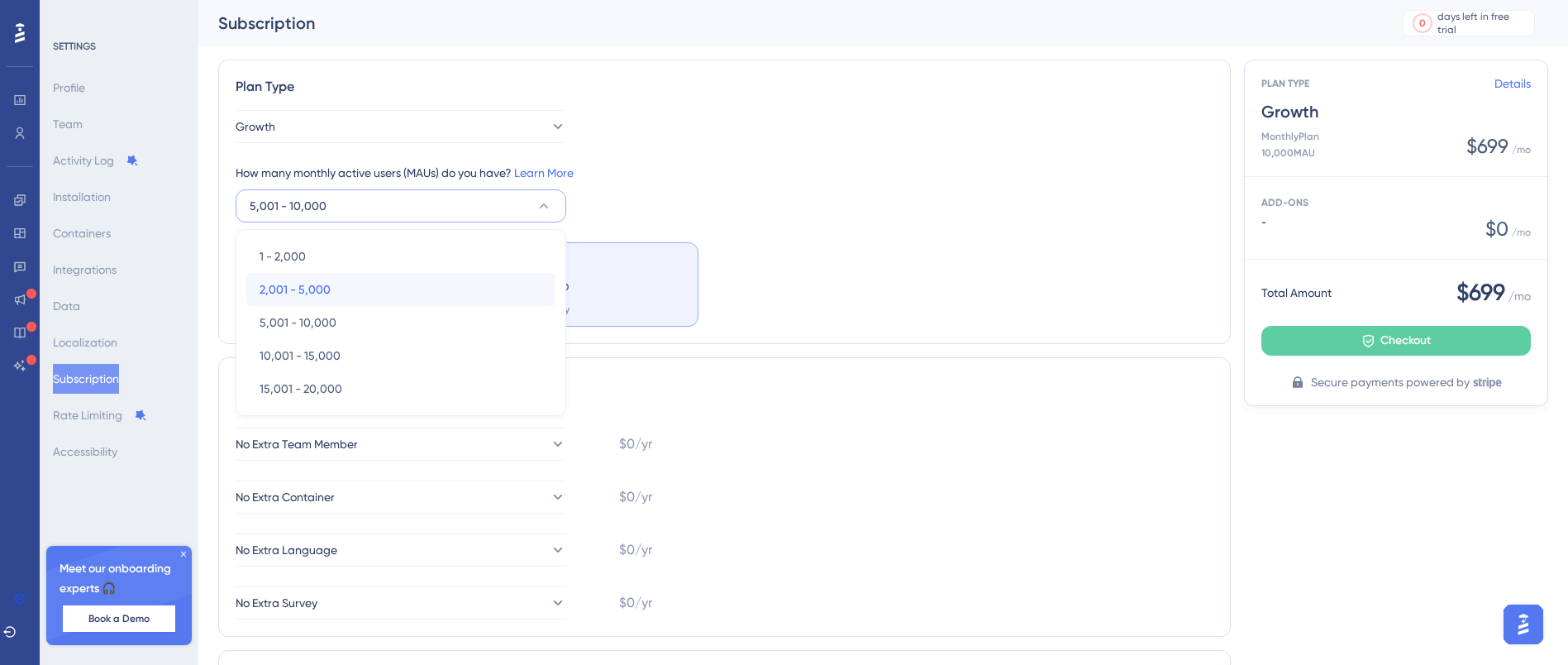
click at [313, 279] on span "2,001 - 5,000" at bounding box center [296, 289] width 71 height 20
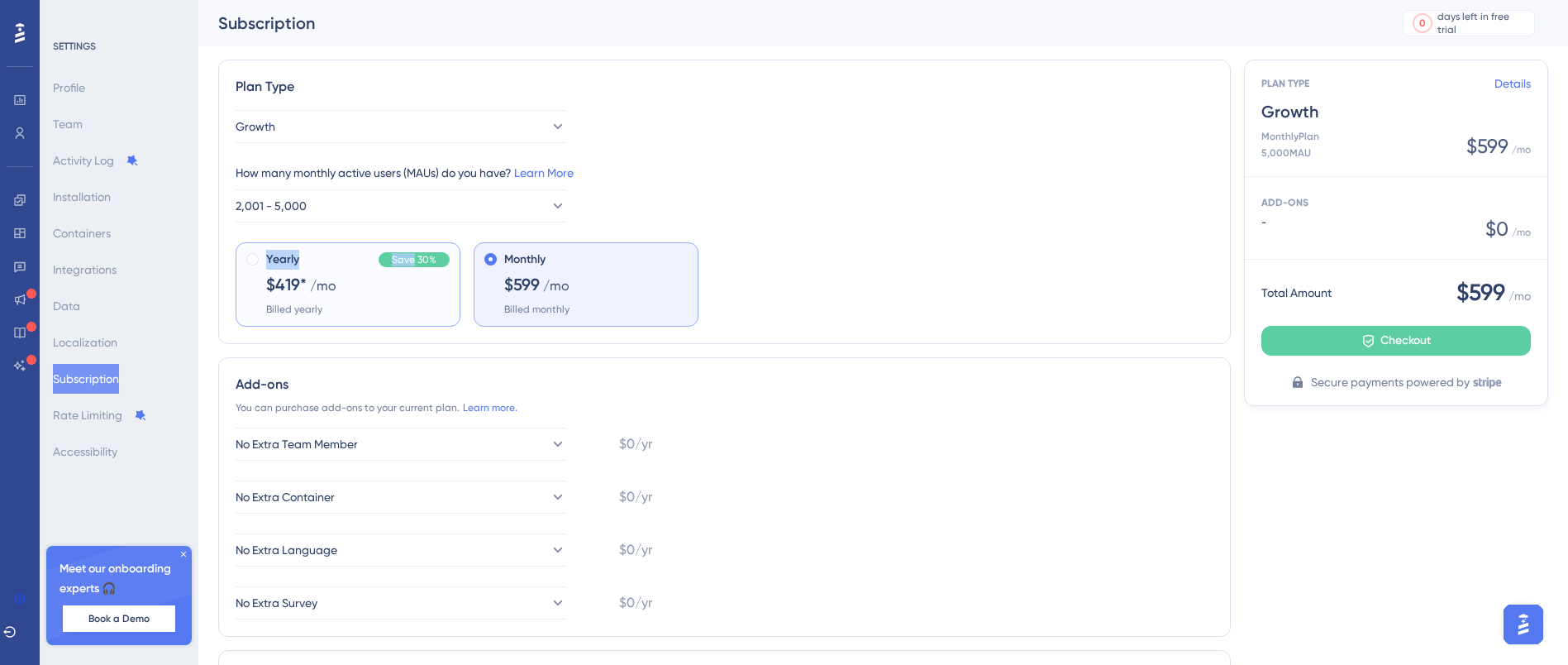
drag, startPoint x: 457, startPoint y: 228, endPoint x: 419, endPoint y: 296, distance: 77.9
click at [409, 304] on div "Growth How many monthly active users ([PERSON_NAME]) do you have? Learn More 2,…" at bounding box center [724, 218] width 978 height 216
drag, startPoint x: 851, startPoint y: 249, endPoint x: 382, endPoint y: 298, distance: 471.6
click at [813, 258] on div "Yearly Save 30% $419* /mo Billed yearly Monthly $599 /mo Billed monthly" at bounding box center [724, 284] width 978 height 84
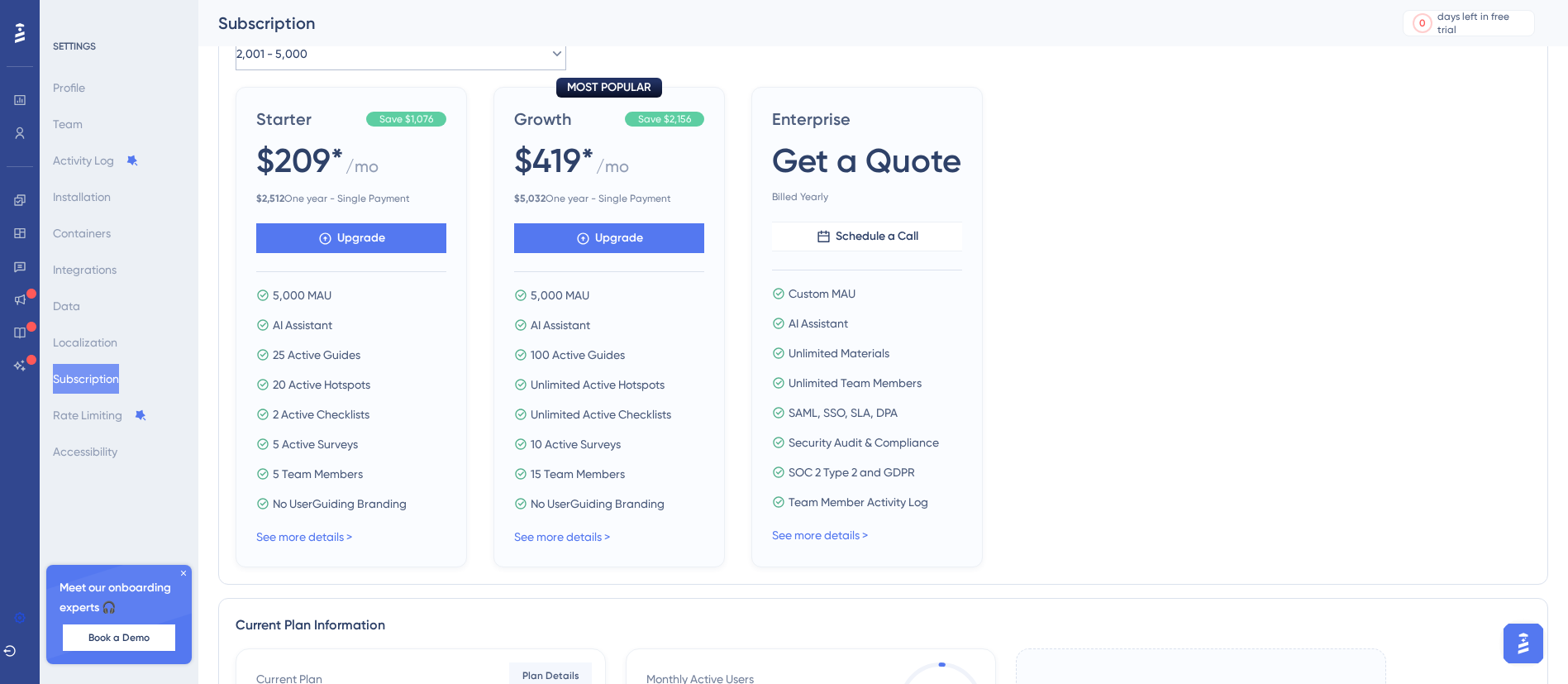
scroll to position [94, 0]
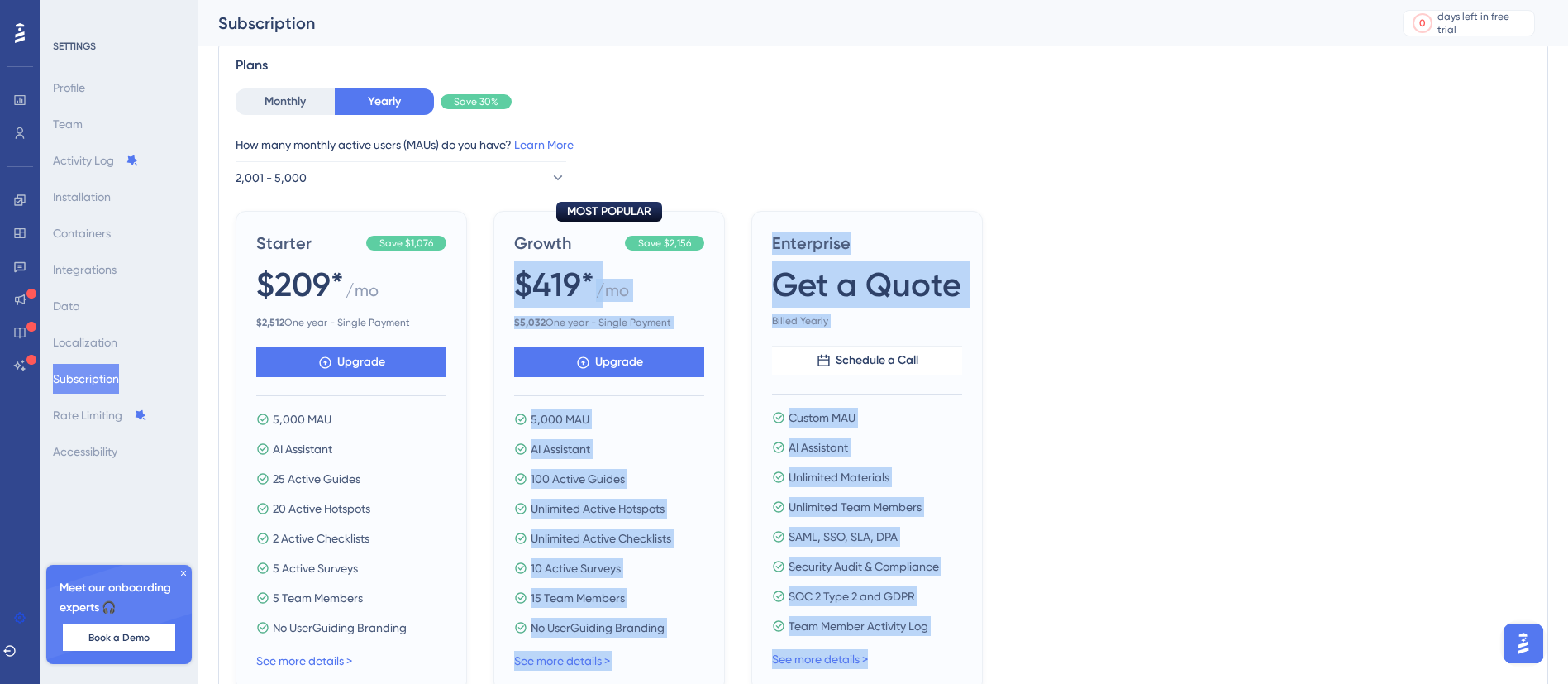
drag, startPoint x: 724, startPoint y: 223, endPoint x: 1049, endPoint y: 616, distance: 510.0
click at [1012, 646] on div "Starter Save $1,076 $209* / mo $ 2,512 One year - Single Payment Upgrade 5,000 …" at bounding box center [883, 451] width 1295 height 481
click at [817, 275] on span "Get a Quote" at bounding box center [867, 284] width 189 height 46
click at [927, 260] on div "Enterprise Get a Quote Billed Yearly" at bounding box center [867, 279] width 190 height 96
click at [1128, 354] on div "Starter Save $1,076 $209* / mo $ 2,512 One year - Single Payment Upgrade 5,000 …" at bounding box center [883, 451] width 1295 height 481
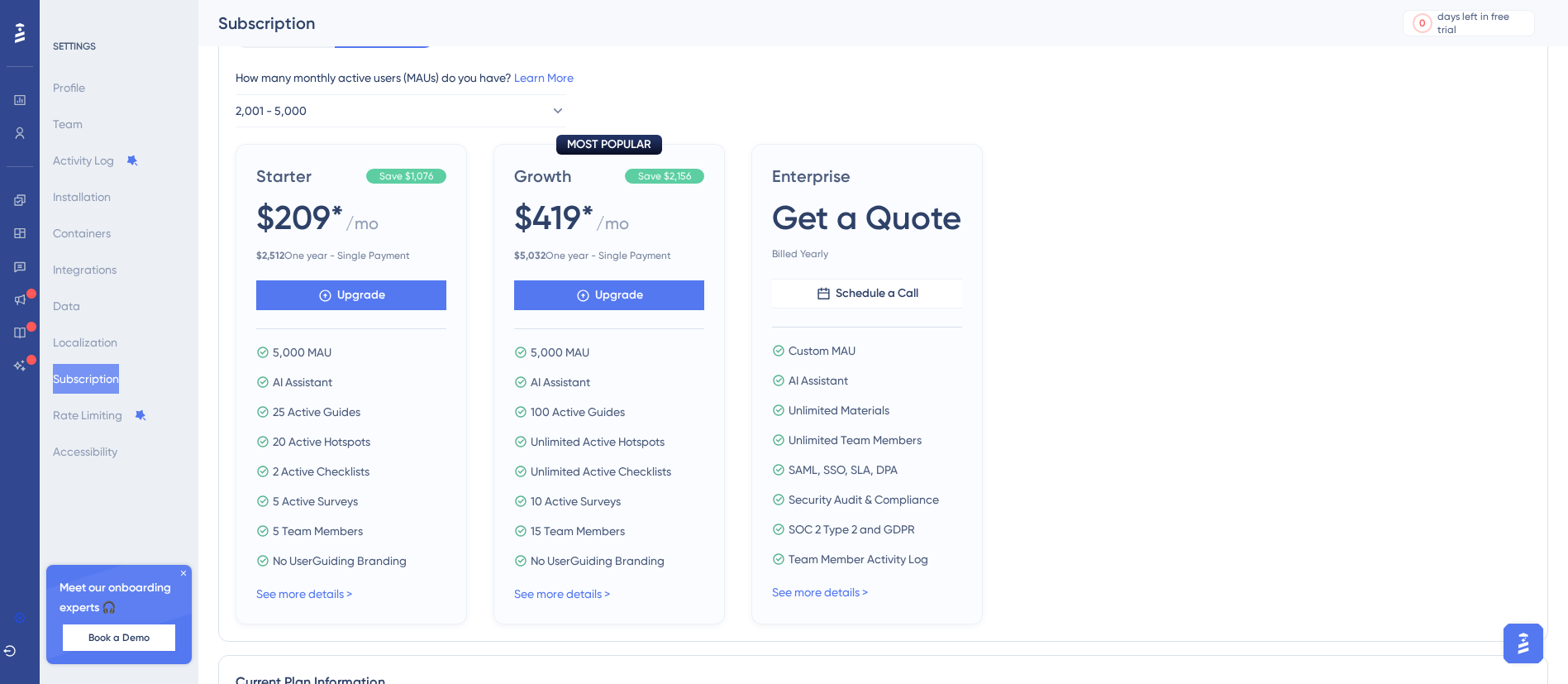
scroll to position [218, 0]
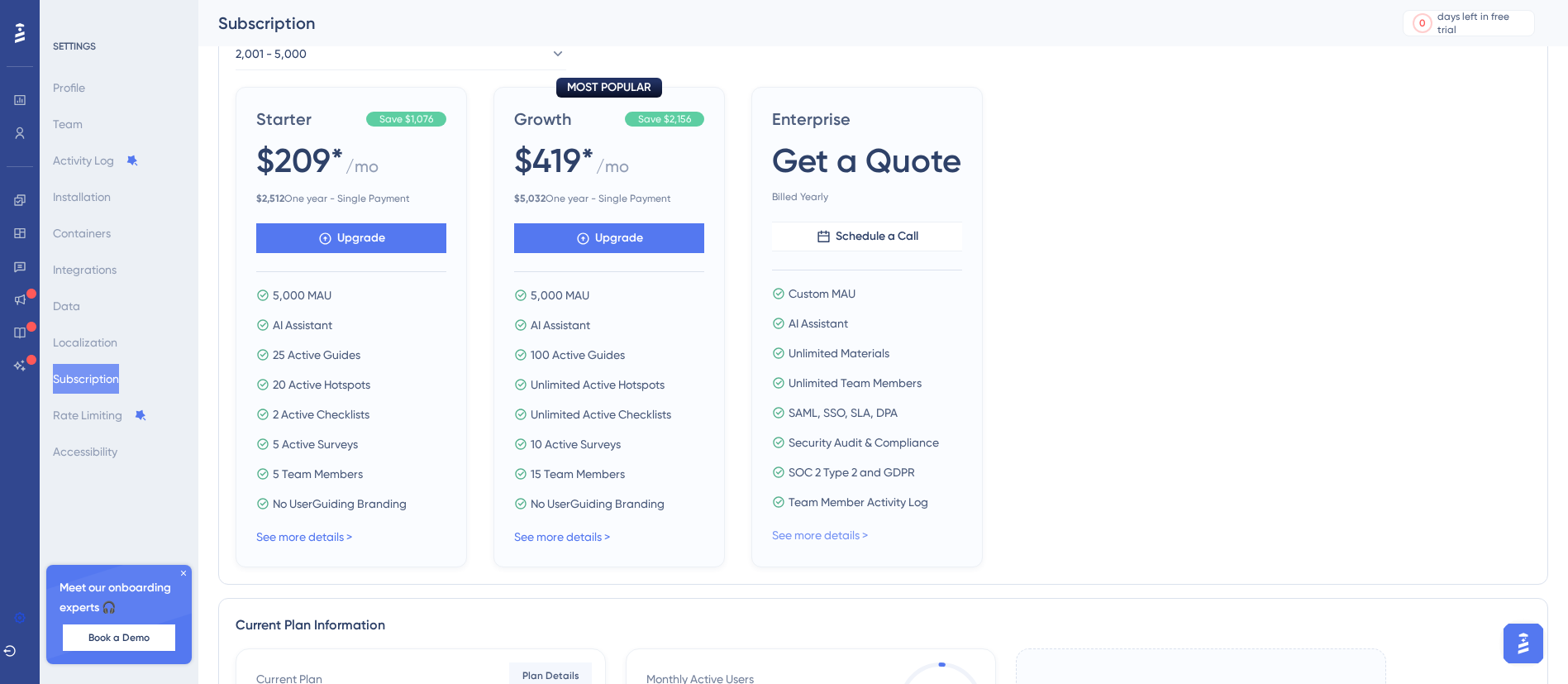
click at [827, 535] on link "See more details >" at bounding box center [820, 535] width 96 height 13
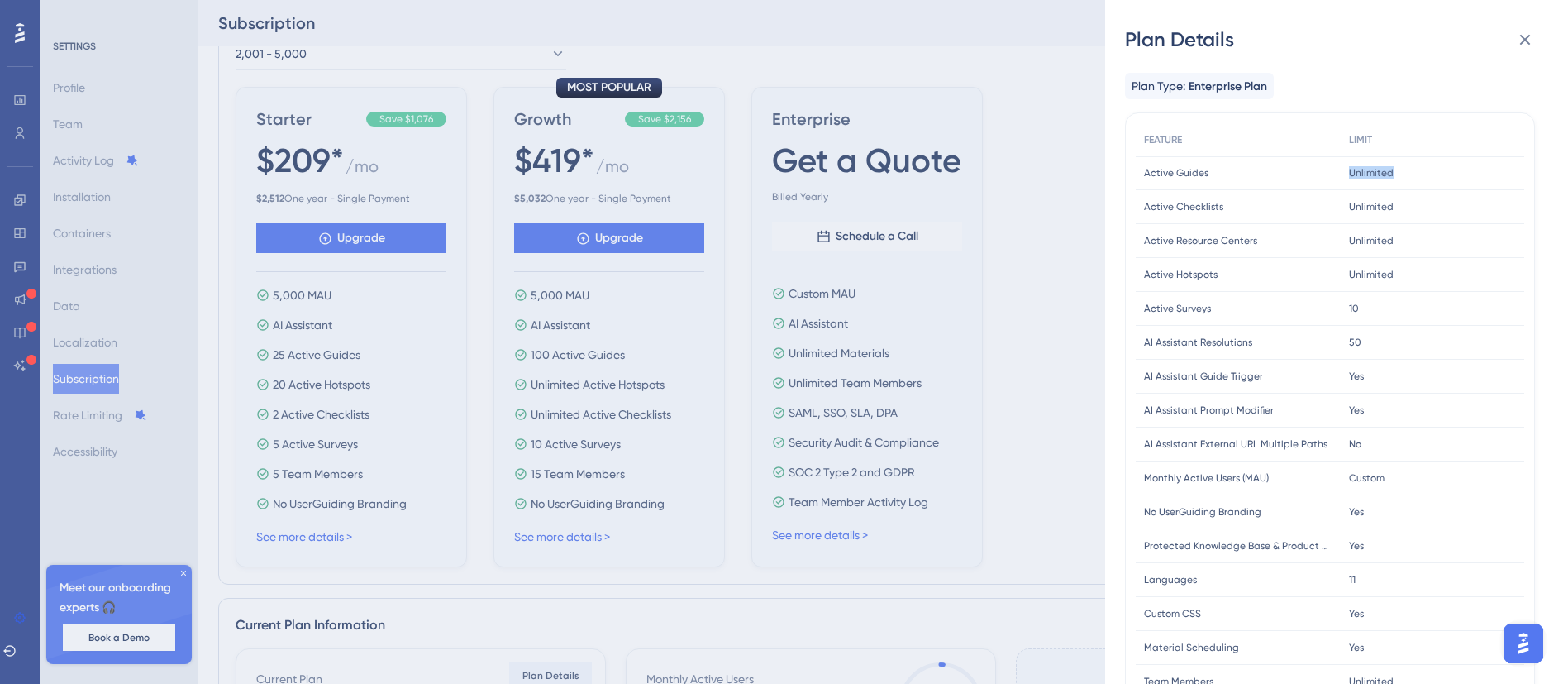
drag, startPoint x: 1359, startPoint y: 175, endPoint x: 1383, endPoint y: 203, distance: 36.9
click at [1431, 183] on div "Unlimited Unlimited" at bounding box center [1432, 173] width 183 height 34
click at [1027, 33] on div "Plan Details Plan Type: Enterprise Plan FEATURE LIMIT Active Guides Active Guid…" at bounding box center [784, 342] width 1568 height 684
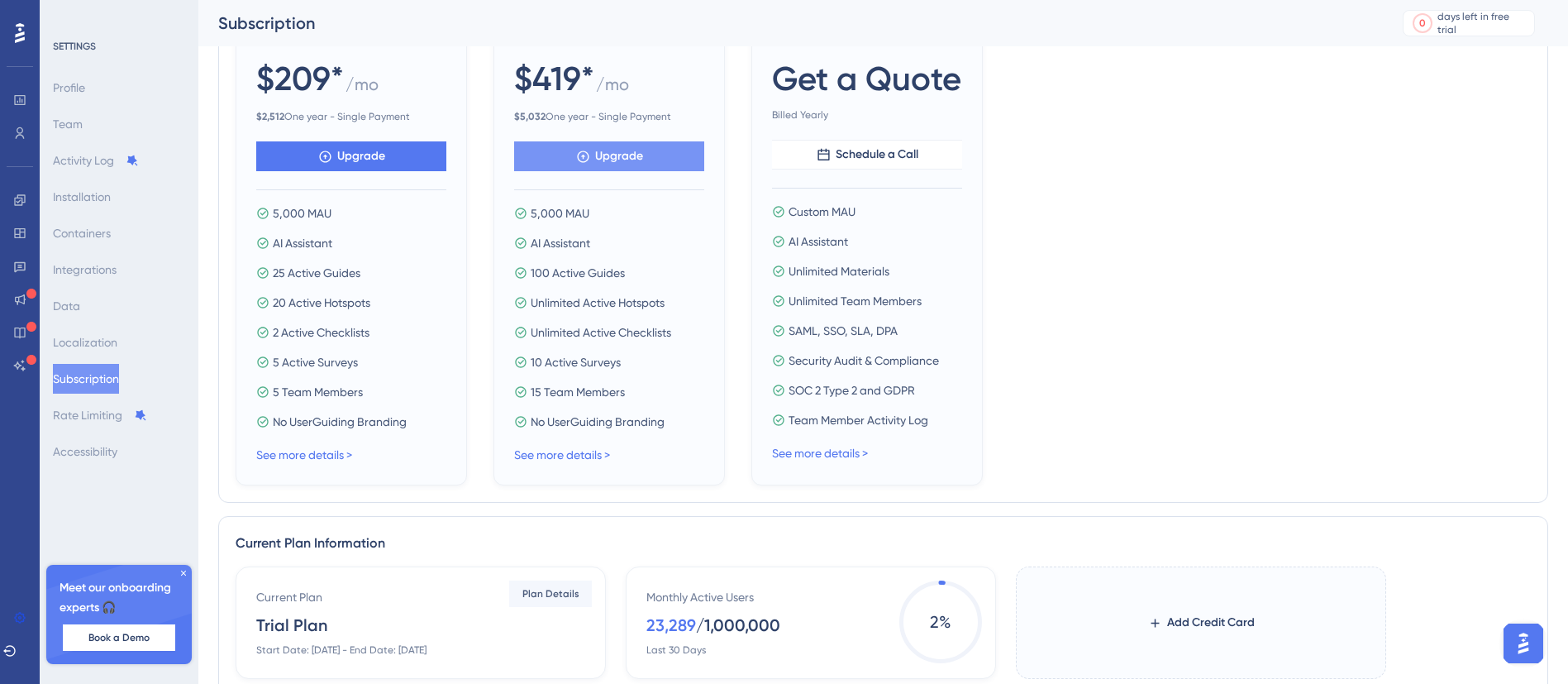
scroll to position [248, 0]
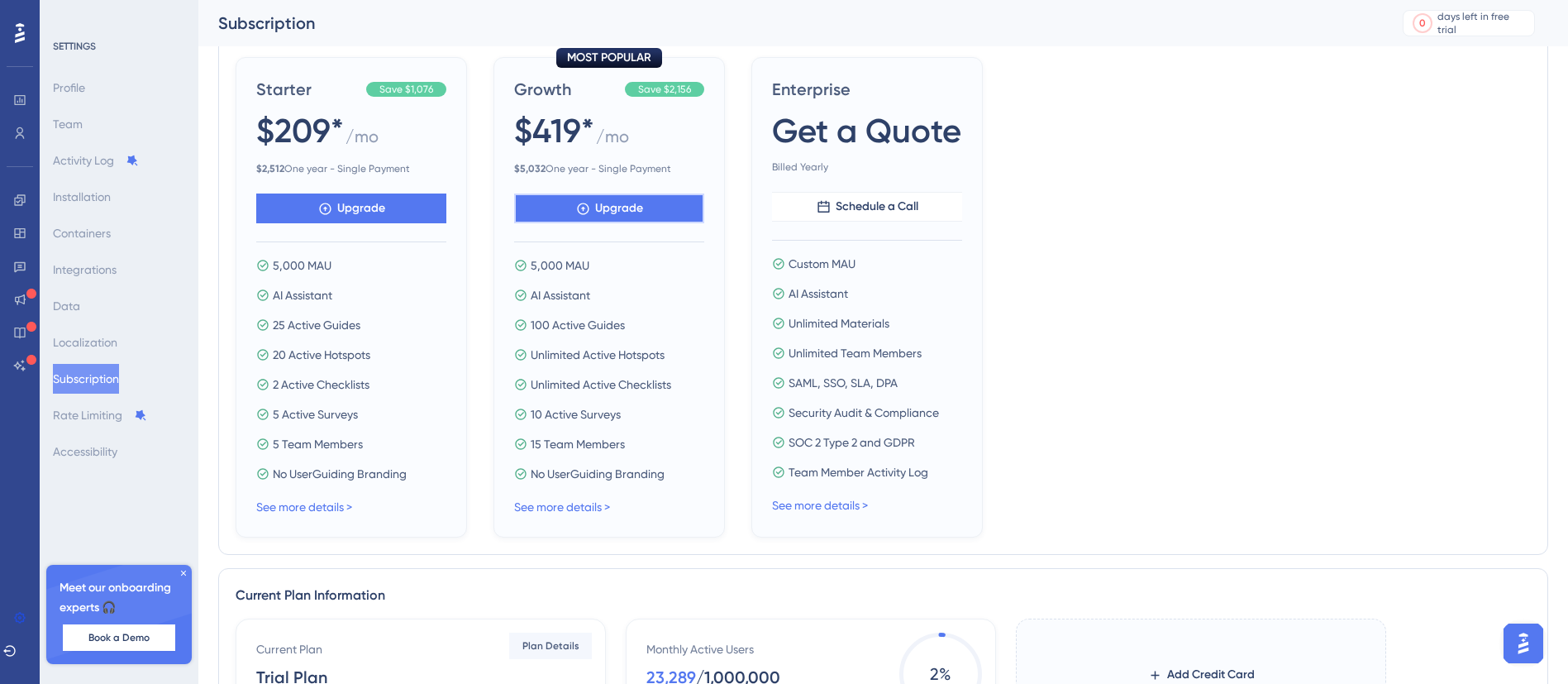
click at [385, 202] on span "Upgrade" at bounding box center [361, 208] width 48 height 20
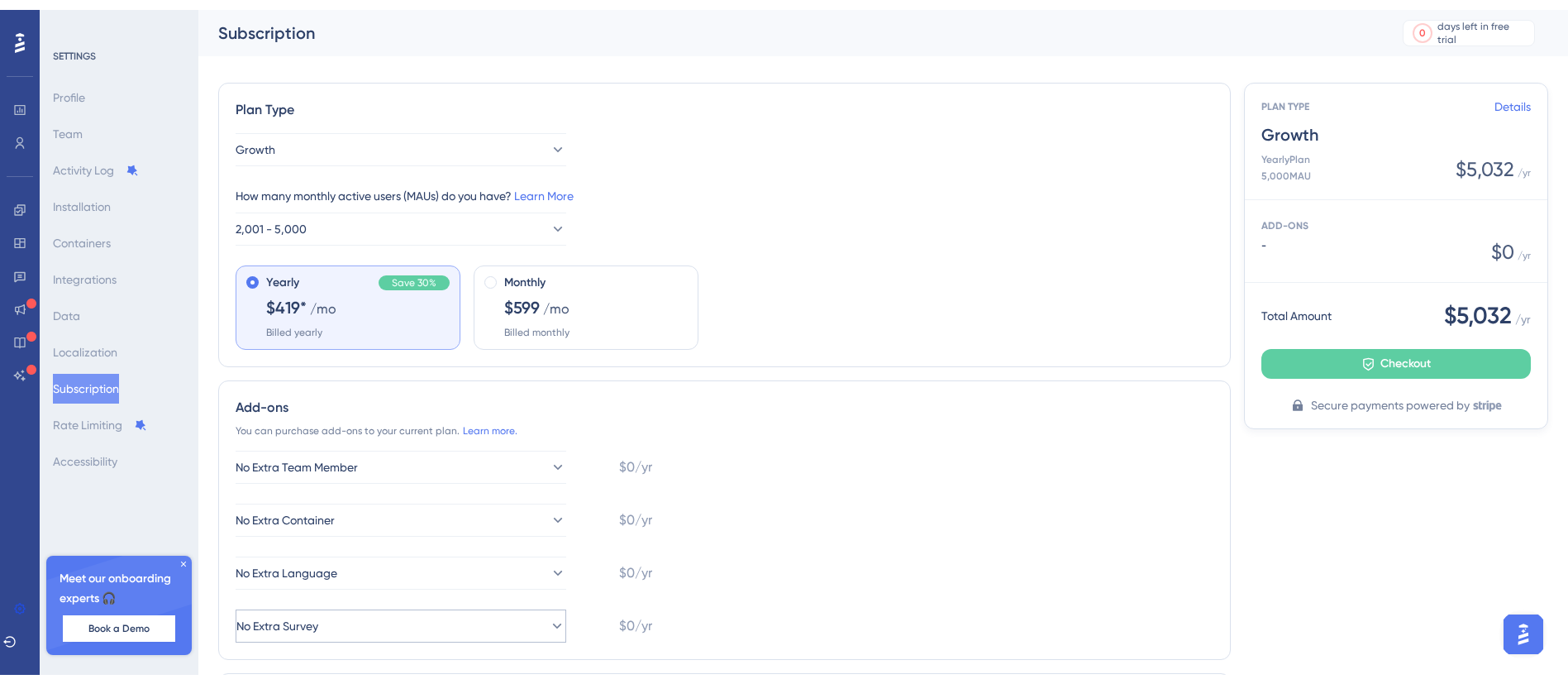
scroll to position [124, 0]
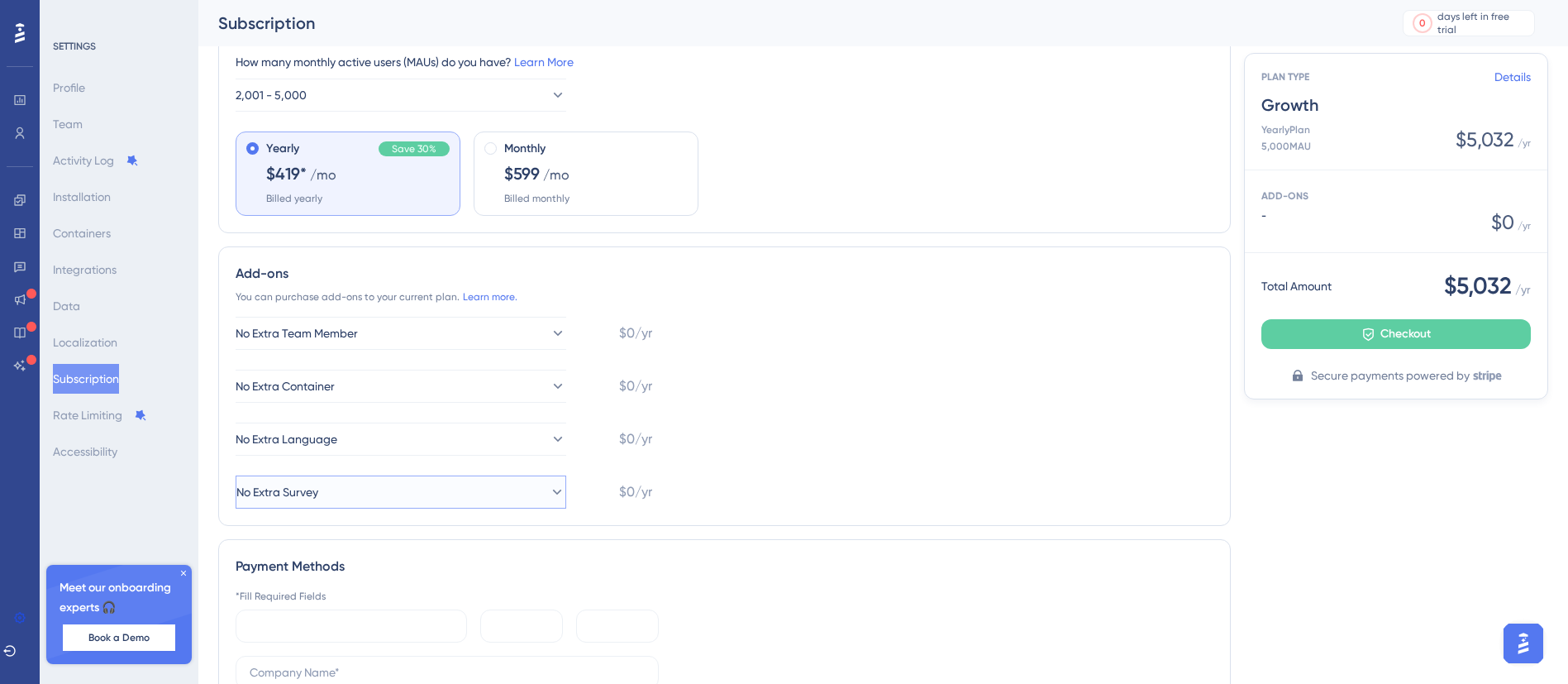
click at [563, 497] on button "No Extra Survey" at bounding box center [401, 492] width 330 height 33
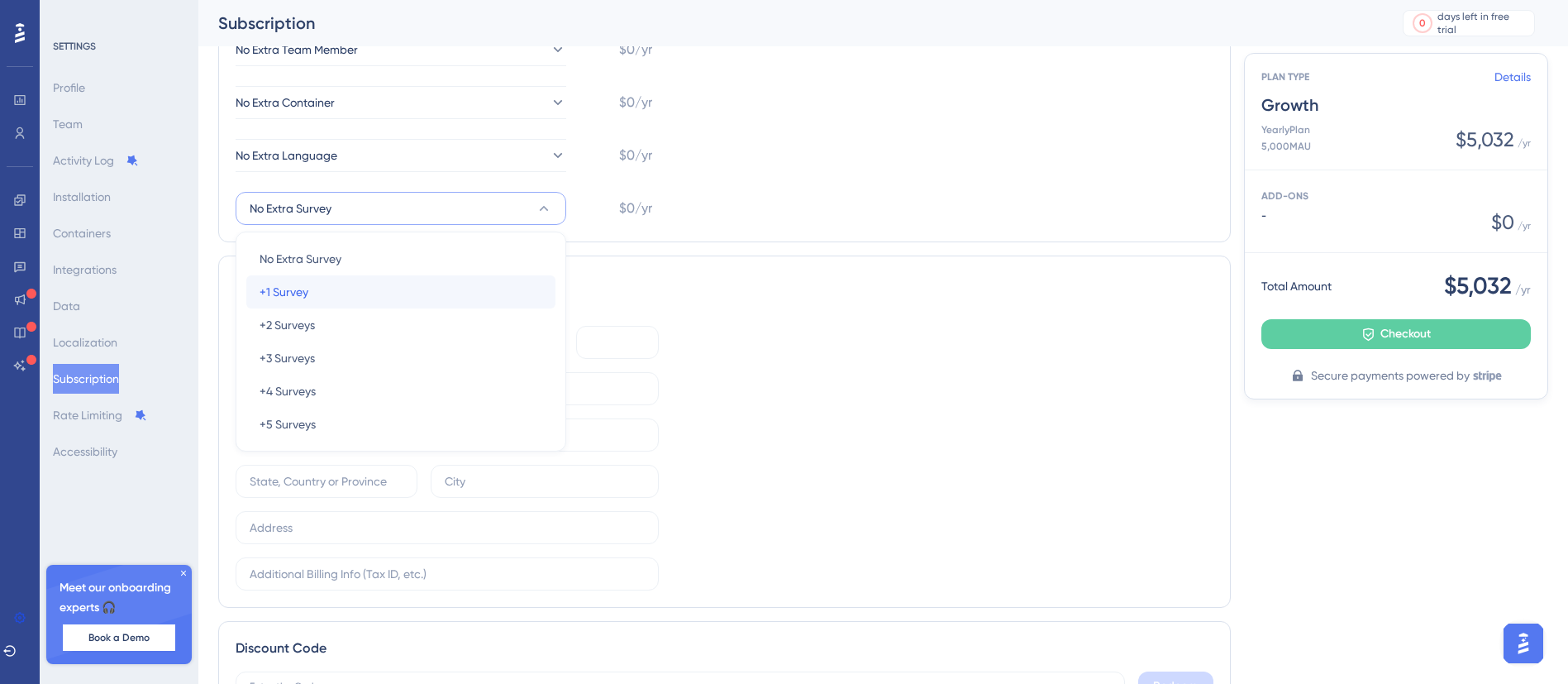
click at [341, 290] on div "+1 Survey +1 Survey" at bounding box center [401, 292] width 282 height 33
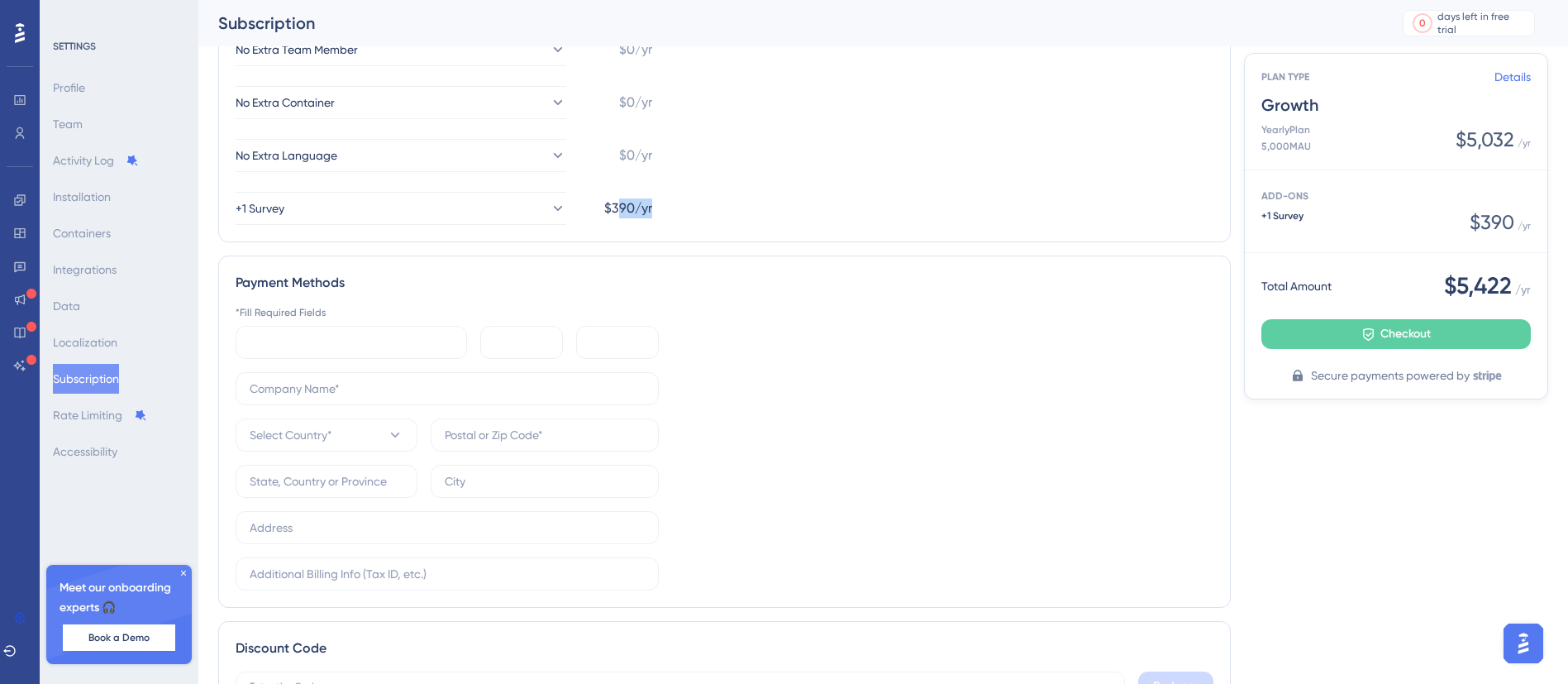
drag, startPoint x: 657, startPoint y: 214, endPoint x: 618, endPoint y: 201, distance: 41.1
click at [618, 201] on div "No Extra Team Member $0/yr No Extra Container $0/yr No Extra Language $0/yr +1 …" at bounding box center [724, 129] width 978 height 192
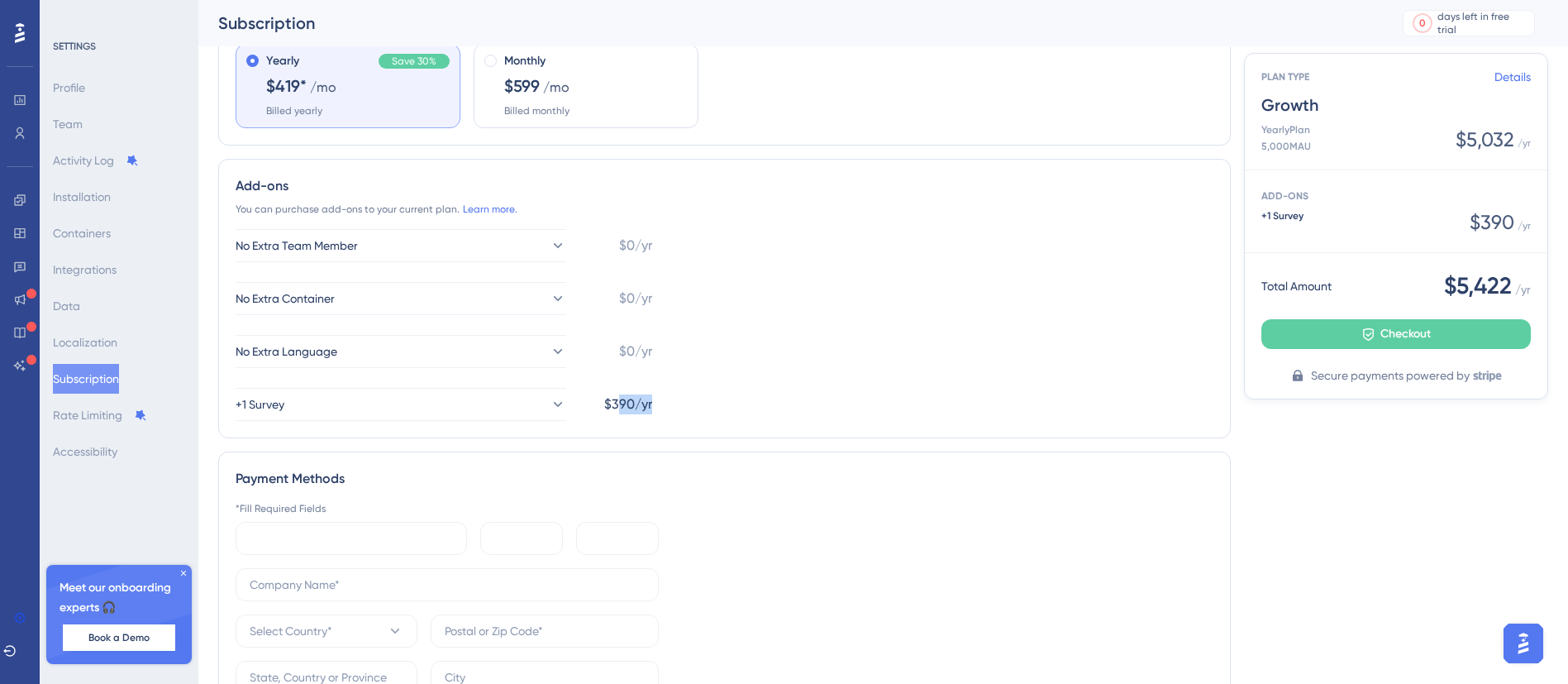
scroll to position [160, 0]
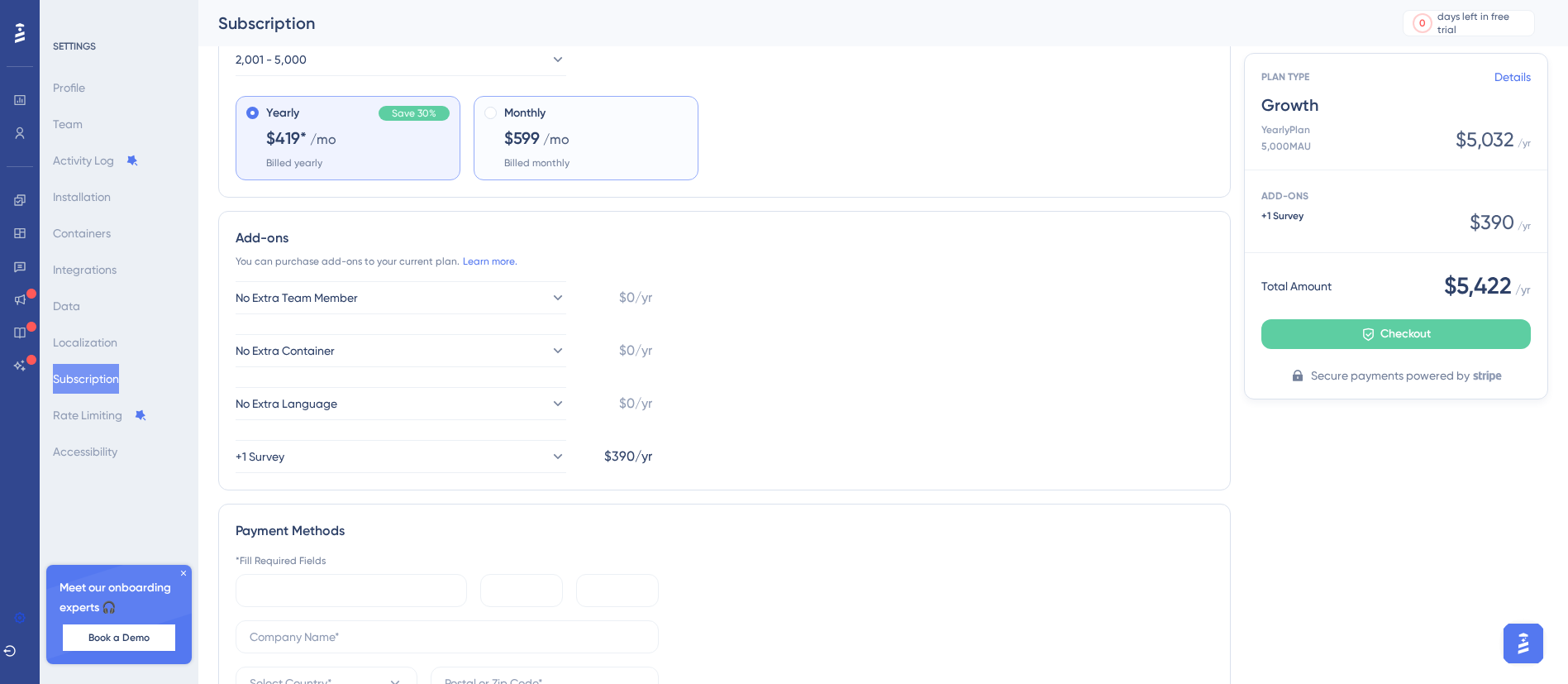
click at [561, 142] on span "/mo" at bounding box center [556, 139] width 26 height 20
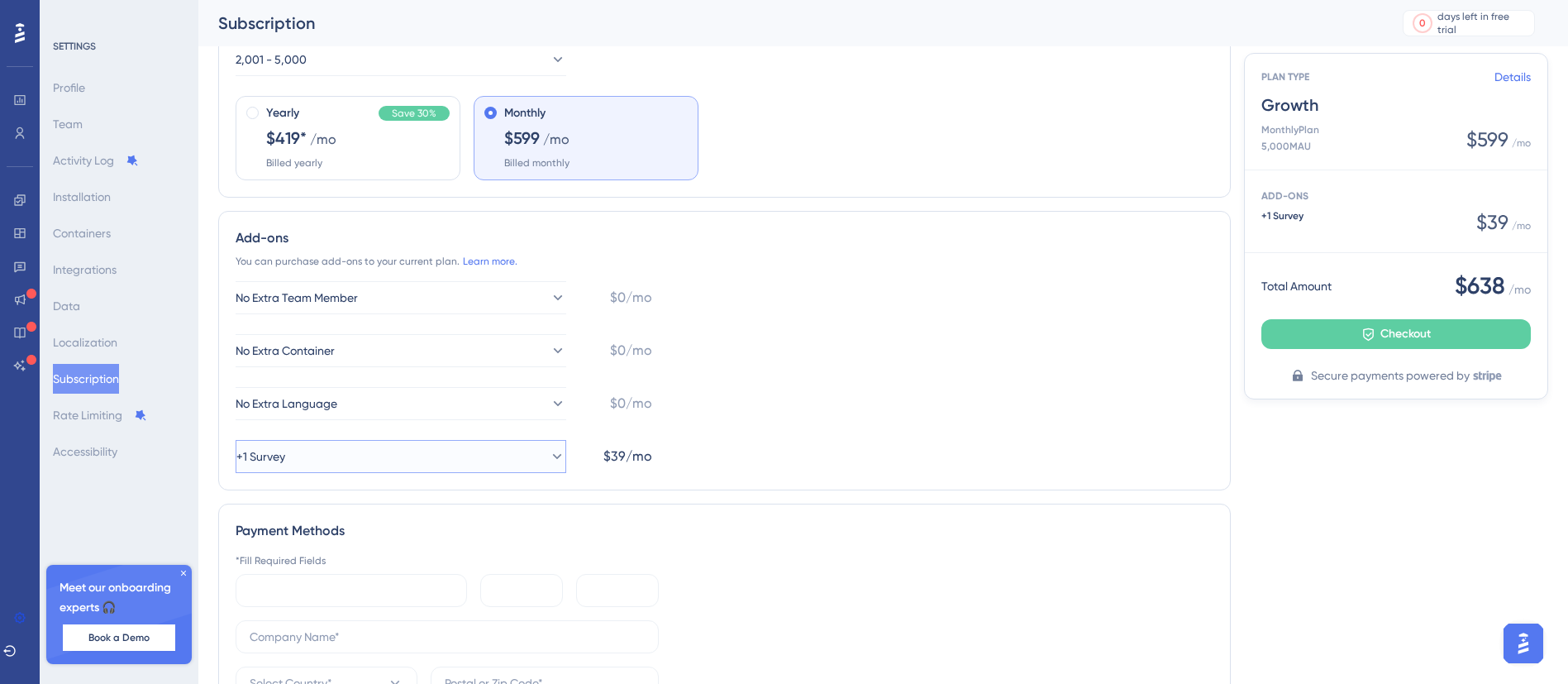
click at [396, 454] on button "+1 Survey" at bounding box center [401, 456] width 330 height 33
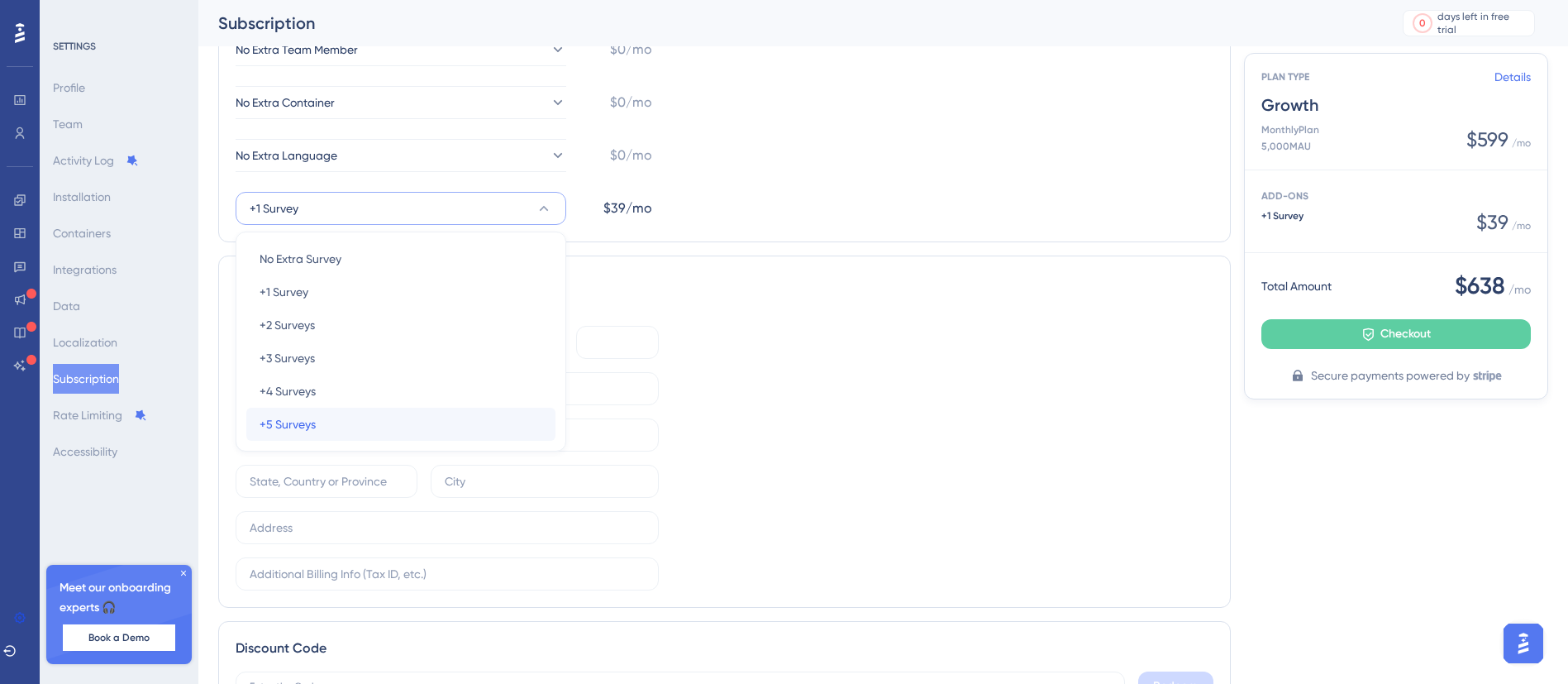
click at [321, 415] on div "+5 Surveys +5 Surveys" at bounding box center [401, 424] width 282 height 33
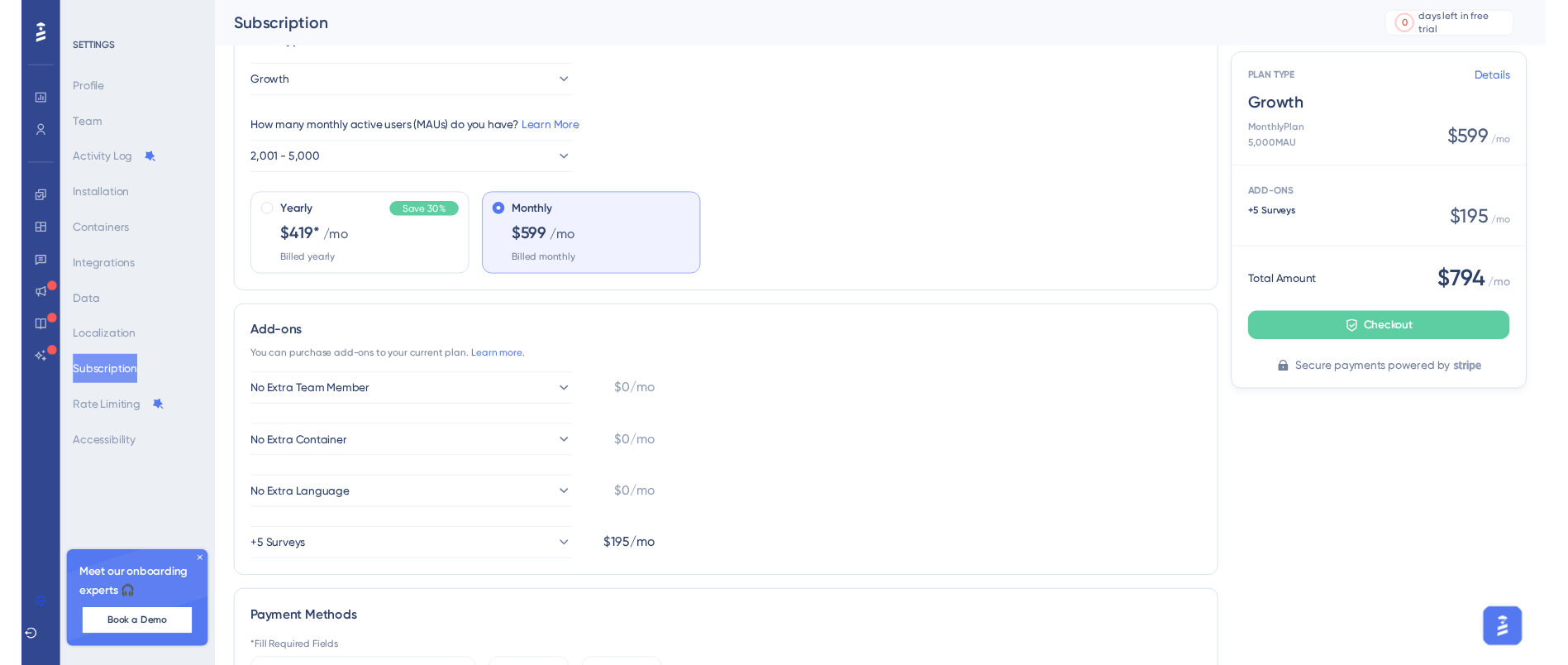
scroll to position [36, 0]
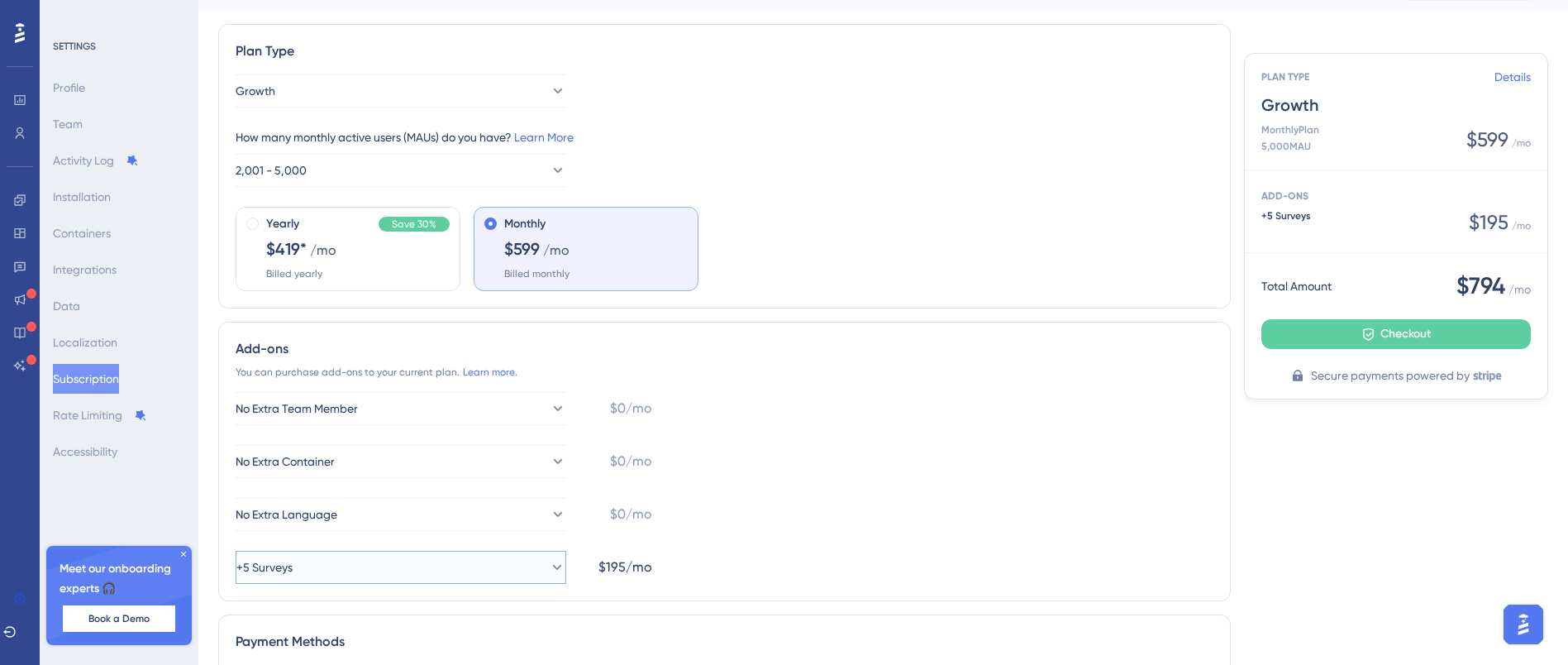
click at [324, 550] on button "+5 Surveys" at bounding box center [401, 567] width 330 height 33
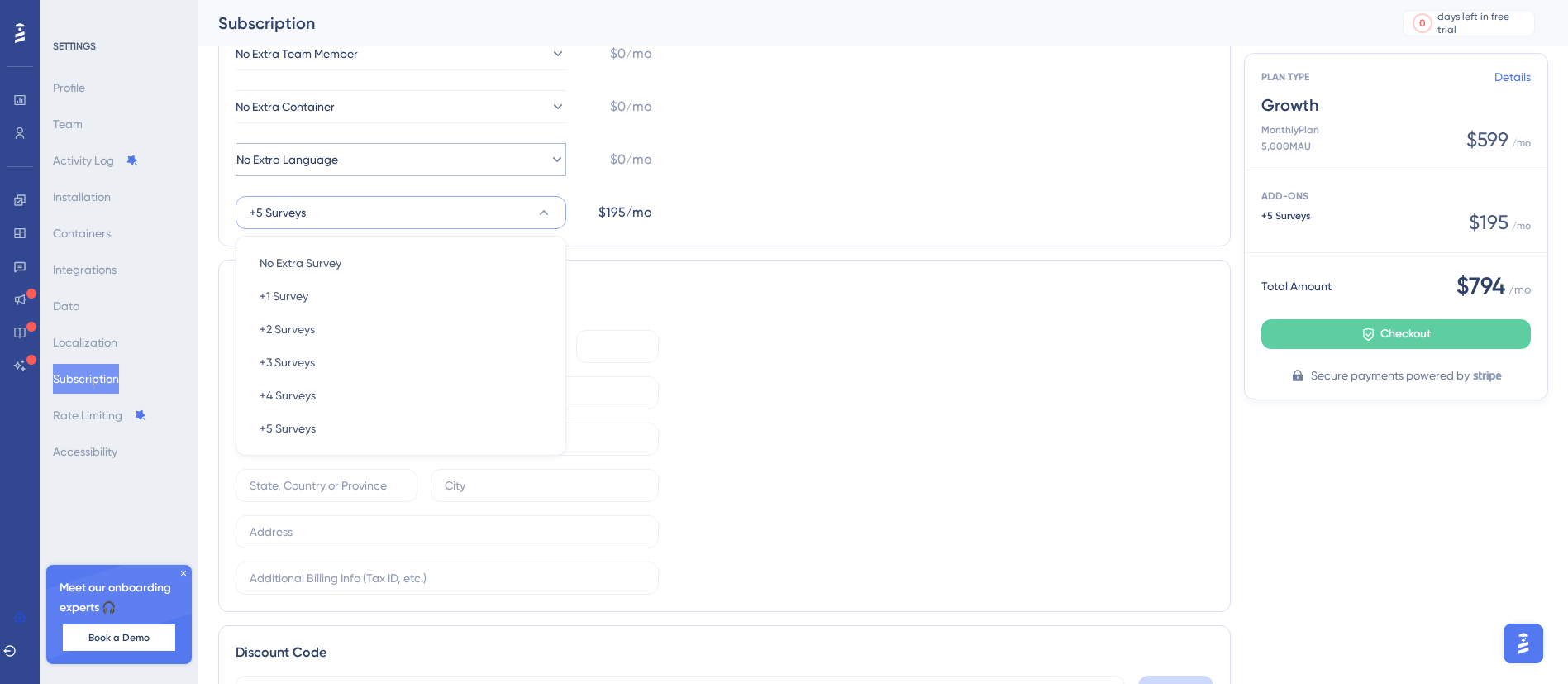
scroll to position [279, 0]
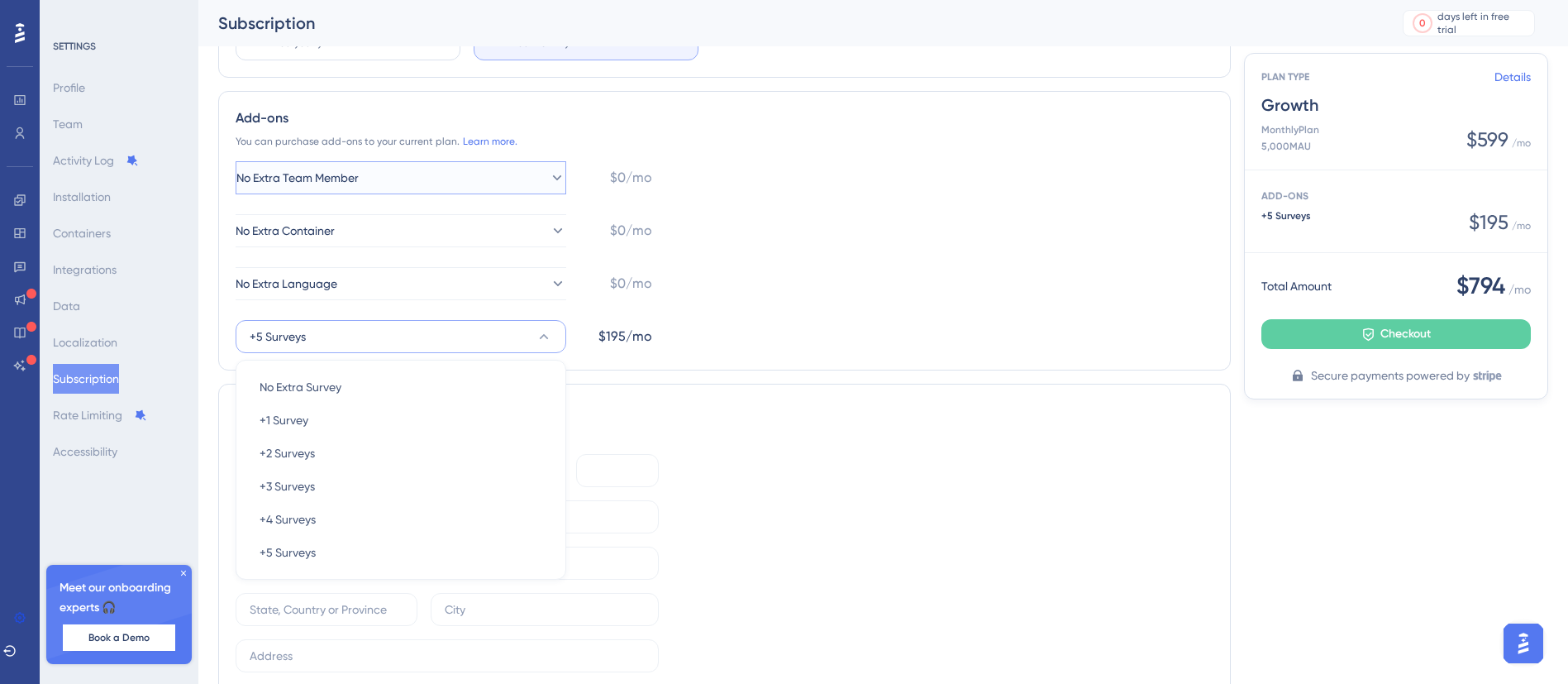
click at [333, 161] on button "No Extra Team Member" at bounding box center [401, 177] width 330 height 33
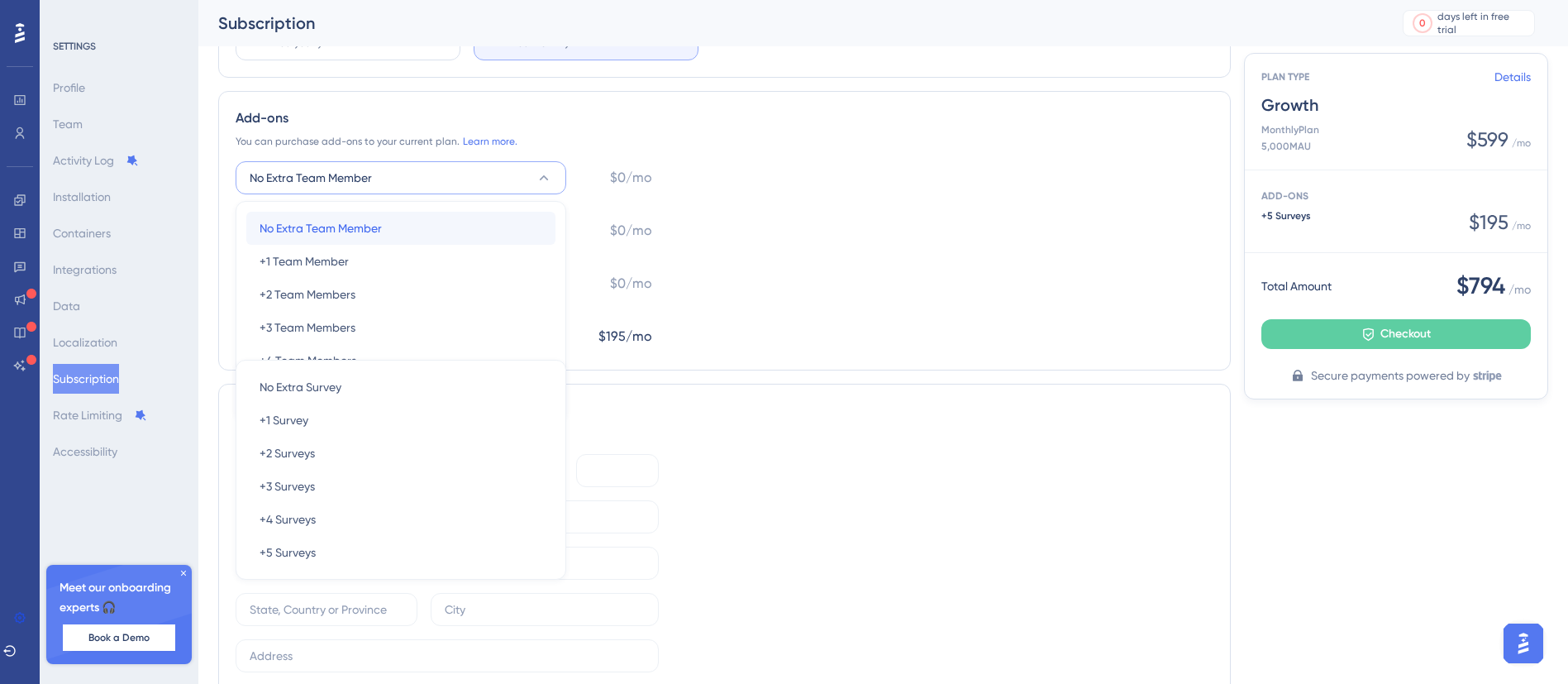
drag, startPoint x: 344, startPoint y: 232, endPoint x: 341, endPoint y: 244, distance: 12.4
click at [344, 230] on span "No Extra Team Member" at bounding box center [321, 228] width 123 height 20
drag, startPoint x: 346, startPoint y: 217, endPoint x: 342, endPoint y: 180, distance: 37.2
click at [346, 216] on button "No Extra Container" at bounding box center [401, 230] width 330 height 33
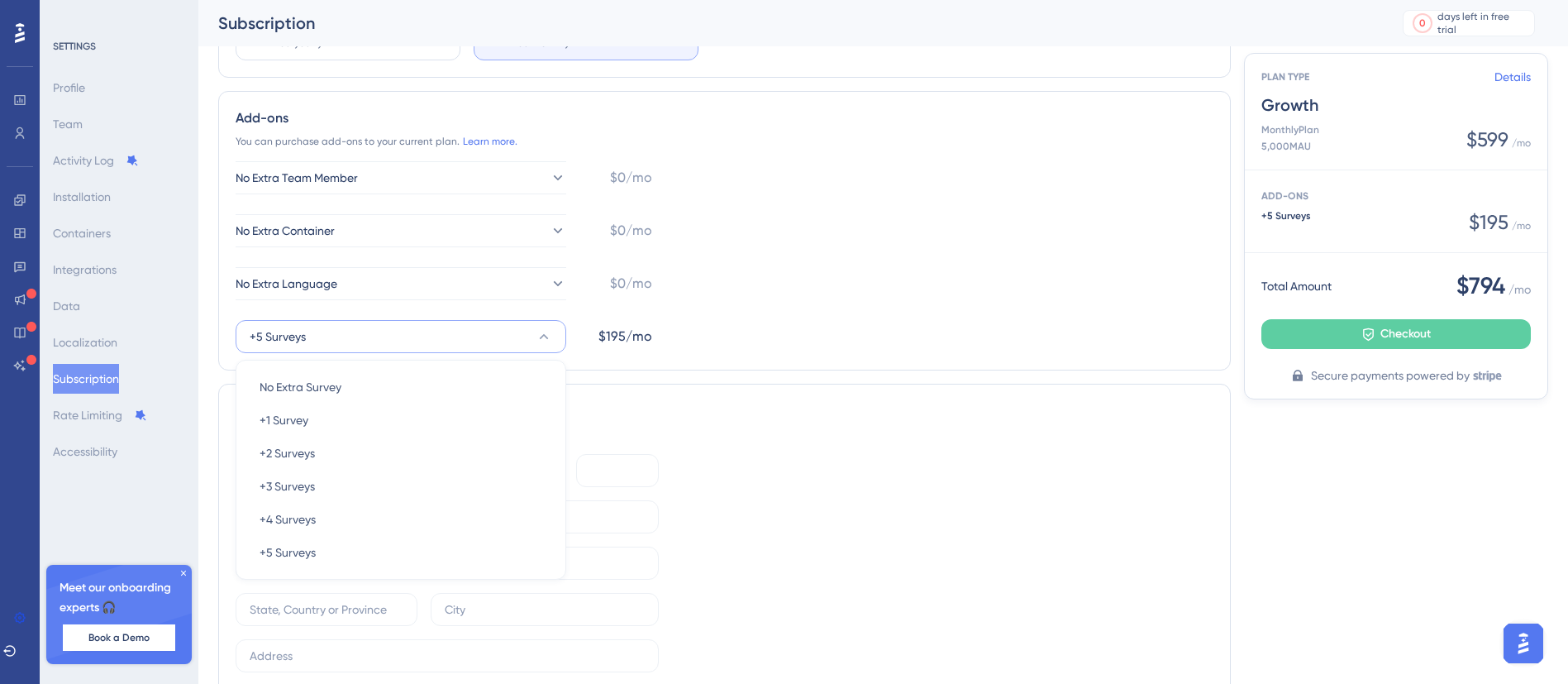
scroll to position [302, 0]
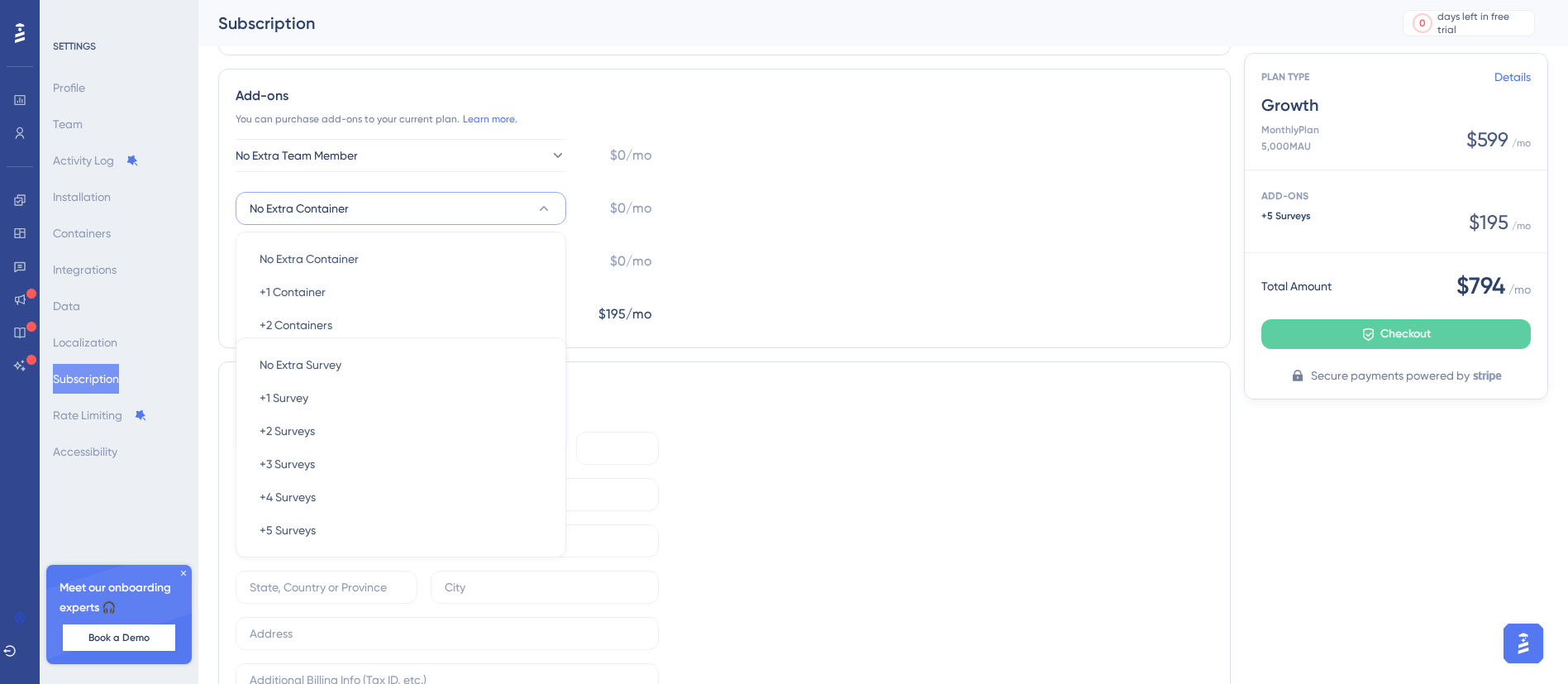
click at [342, 176] on div "No Extra Team Member $0/mo No Extra Container No Extra Container No Extra Conta…" at bounding box center [443, 235] width 416 height 192
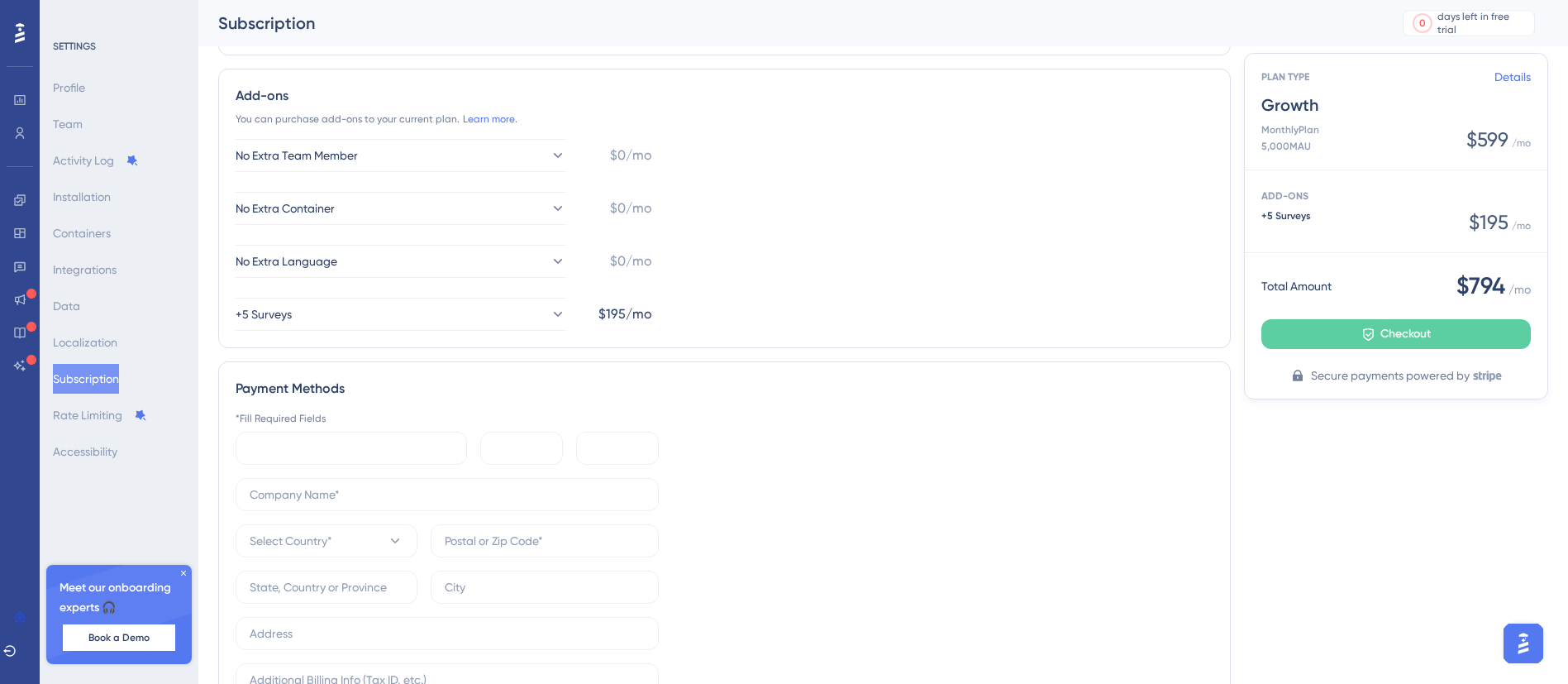
click at [376, 133] on div "Add-ons You can purchase add-ons to your current plan. Learn more. No Extra Tea…" at bounding box center [724, 208] width 1013 height 279
drag, startPoint x: 362, startPoint y: 176, endPoint x: 361, endPoint y: 185, distance: 9.1
click at [361, 178] on div "No Extra Team Member $0/mo No Extra Container $0/mo No Extra Language $0/mo +5 …" at bounding box center [443, 235] width 416 height 192
click at [374, 170] on button "No Extra Team Member" at bounding box center [401, 156] width 330 height 33
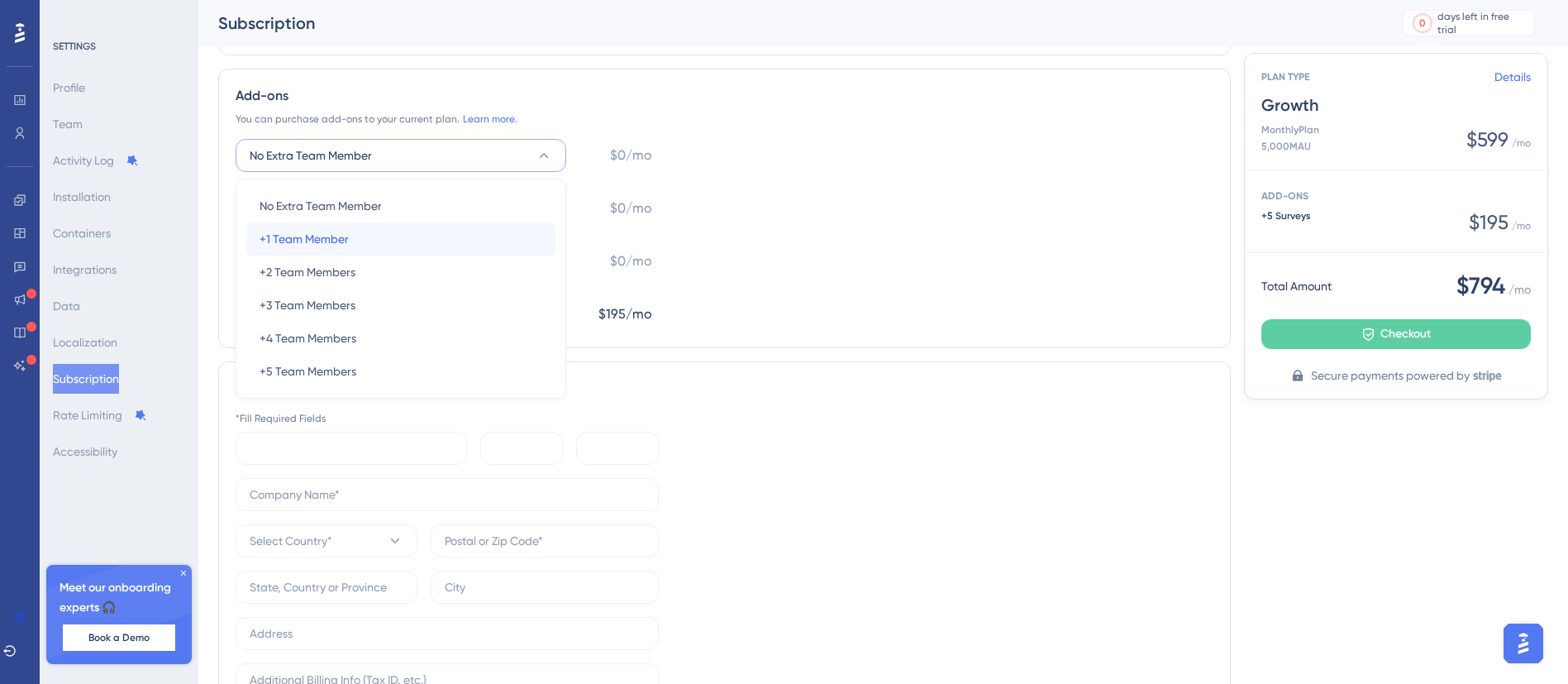
click at [376, 238] on div "+1 Team Member +1 Team Member" at bounding box center [401, 239] width 282 height 33
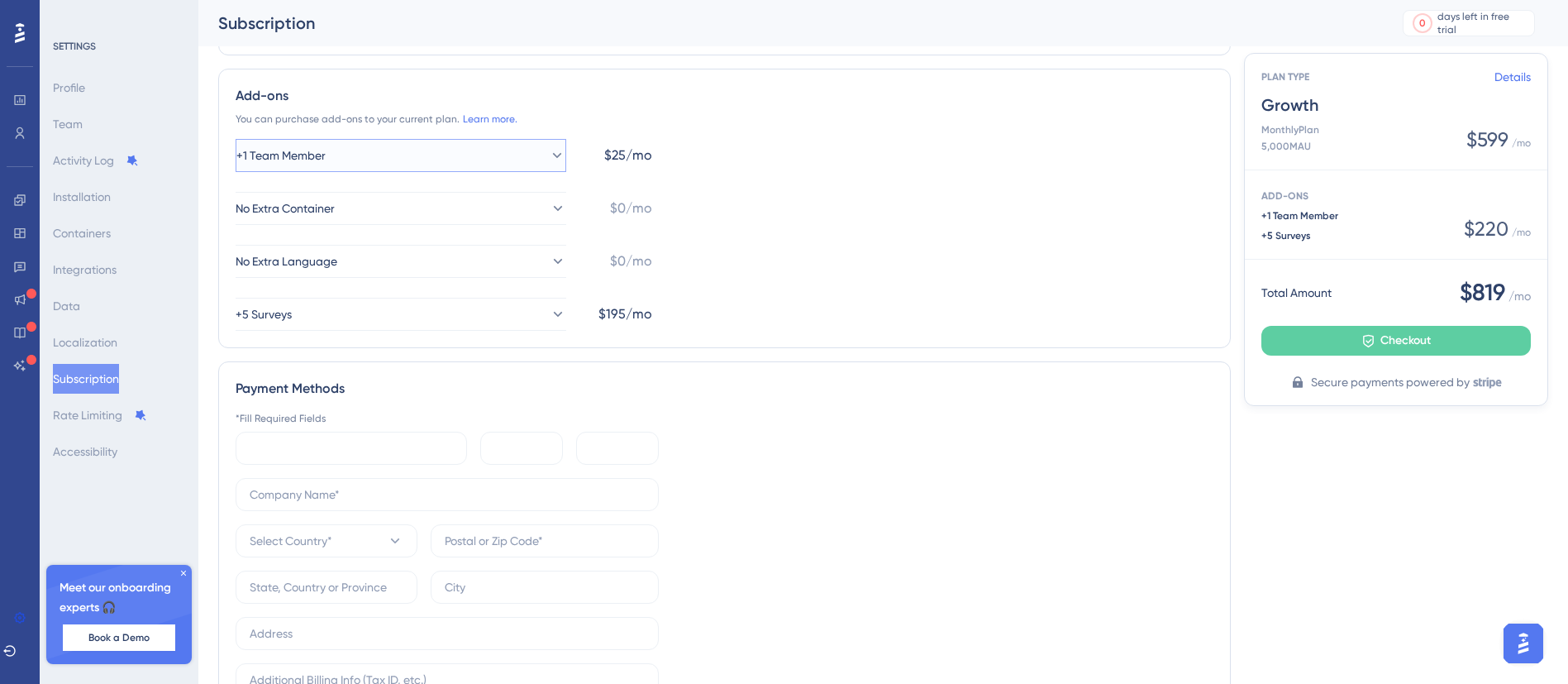
drag, startPoint x: 337, startPoint y: 159, endPoint x: 341, endPoint y: 174, distance: 15.5
click at [326, 161] on span "+1 Team Member" at bounding box center [281, 155] width 90 height 20
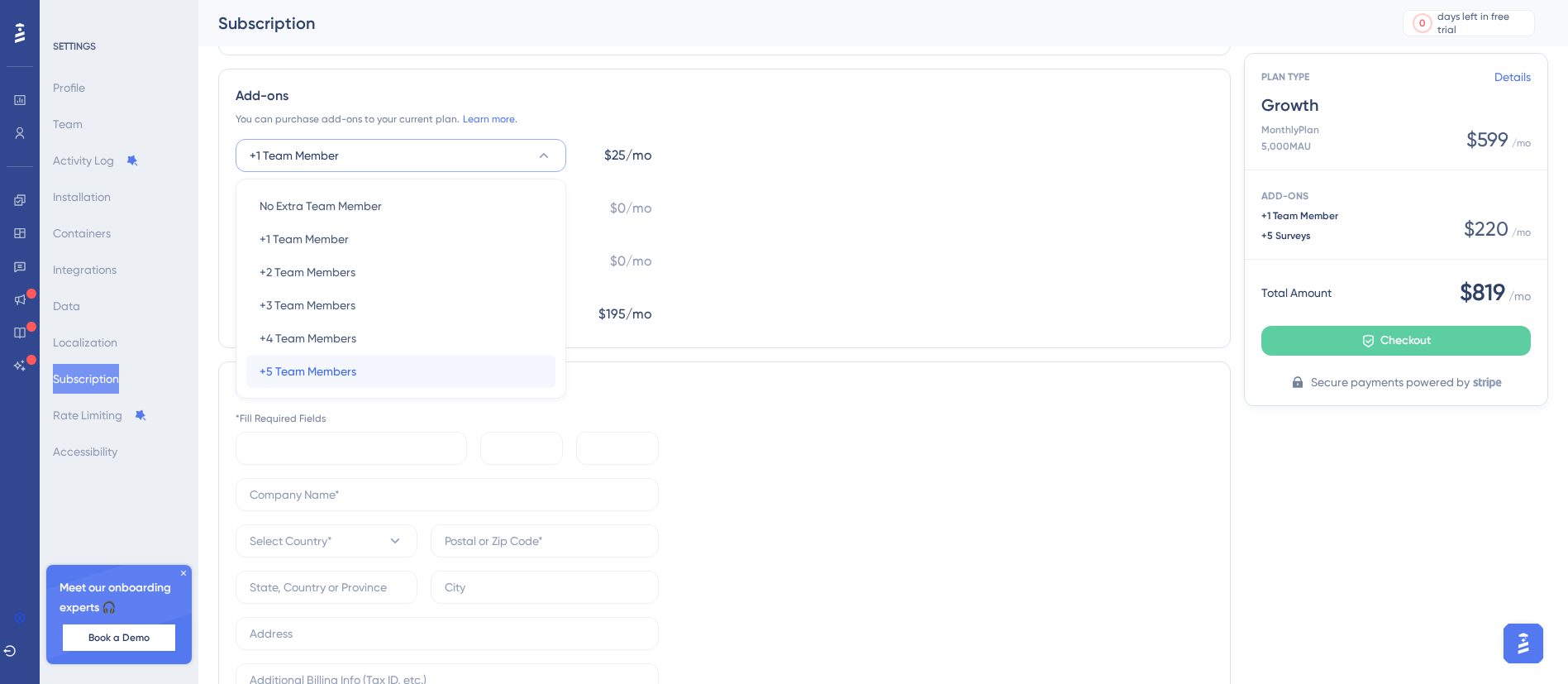
click at [394, 355] on div "+5 Team Members +5 Team Members" at bounding box center [401, 371] width 282 height 33
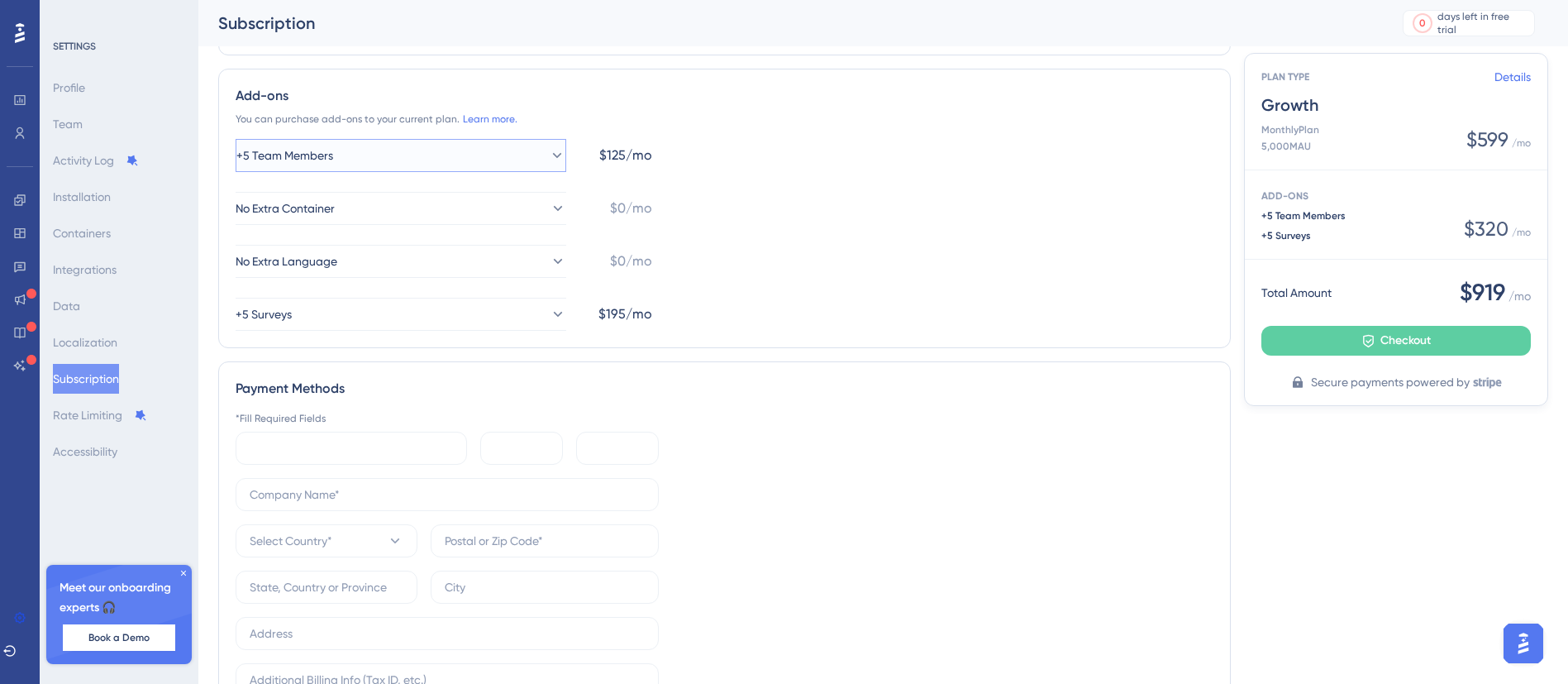
click at [426, 168] on button "+5 Team Members" at bounding box center [401, 156] width 330 height 33
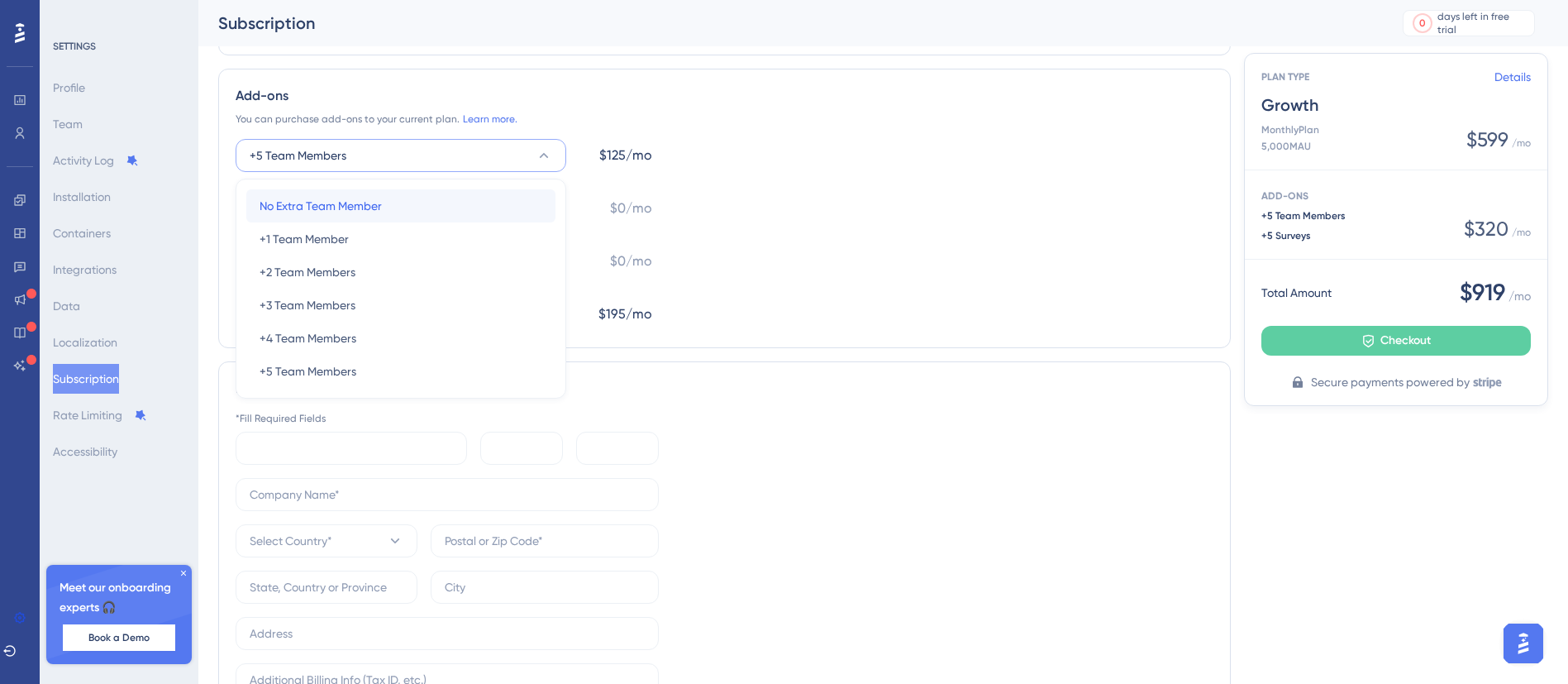
click at [365, 204] on span "No Extra Team Member" at bounding box center [321, 205] width 123 height 20
